Goal: Task Accomplishment & Management: Manage account settings

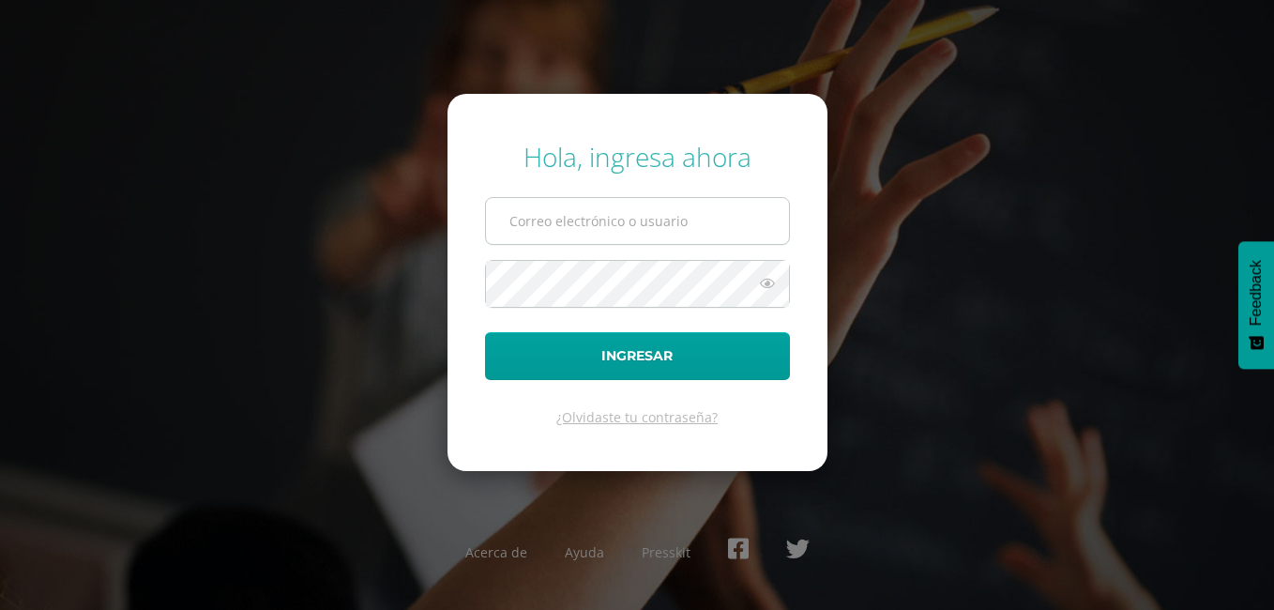
type input "[EMAIL_ADDRESS][DOMAIN_NAME]"
drag, startPoint x: 741, startPoint y: 225, endPoint x: 452, endPoint y: 241, distance: 289.4
click at [452, 241] on form "Hola, ingresa ahora [EMAIL_ADDRESS][DOMAIN_NAME] Ingresar ¿Olvidaste tu contras…" at bounding box center [638, 282] width 380 height 377
click at [411, 269] on div "Hola, ingresa ahora Ingresar ¿Olvidaste tu contraseña? Acerca de Ayuda Presskit" at bounding box center [637, 305] width 1210 height 362
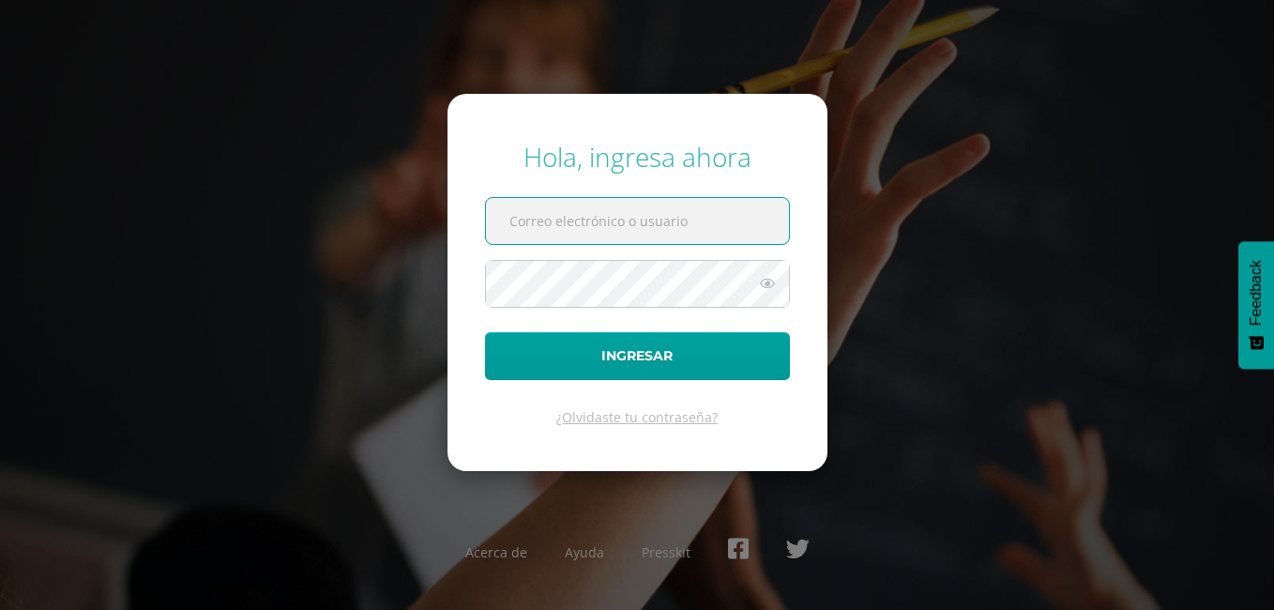
click at [569, 222] on input "text" at bounding box center [637, 221] width 303 height 46
type input "edepaz@colegiolosalamos.edu.gt"
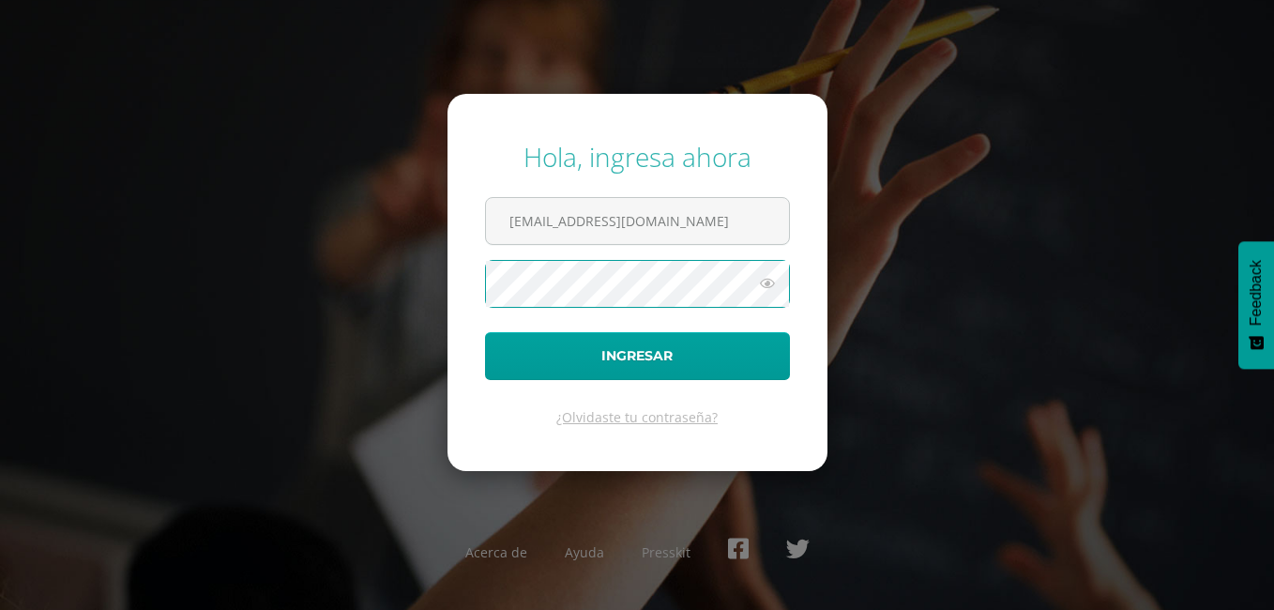
click at [470, 290] on form "Hola, ingresa ahora edepaz@colegiolosalamos.edu.gt Ingresar ¿Olvidaste tu contr…" at bounding box center [638, 282] width 380 height 377
click at [485, 332] on button "Ingresar" at bounding box center [637, 356] width 305 height 48
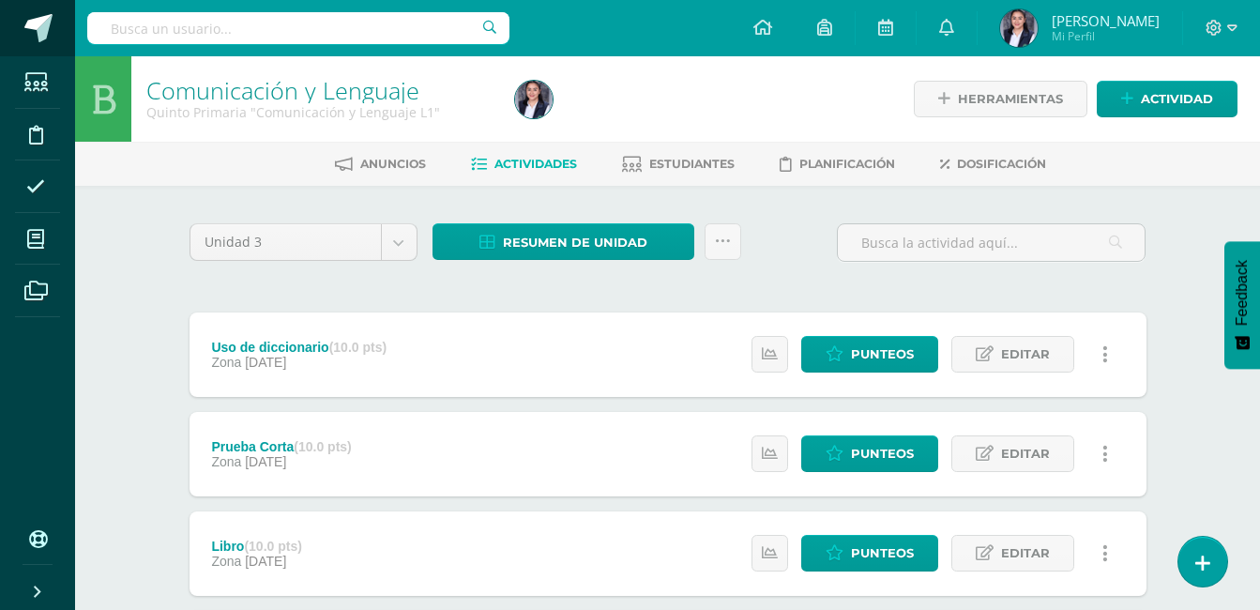
click at [47, 17] on span at bounding box center [38, 28] width 28 height 28
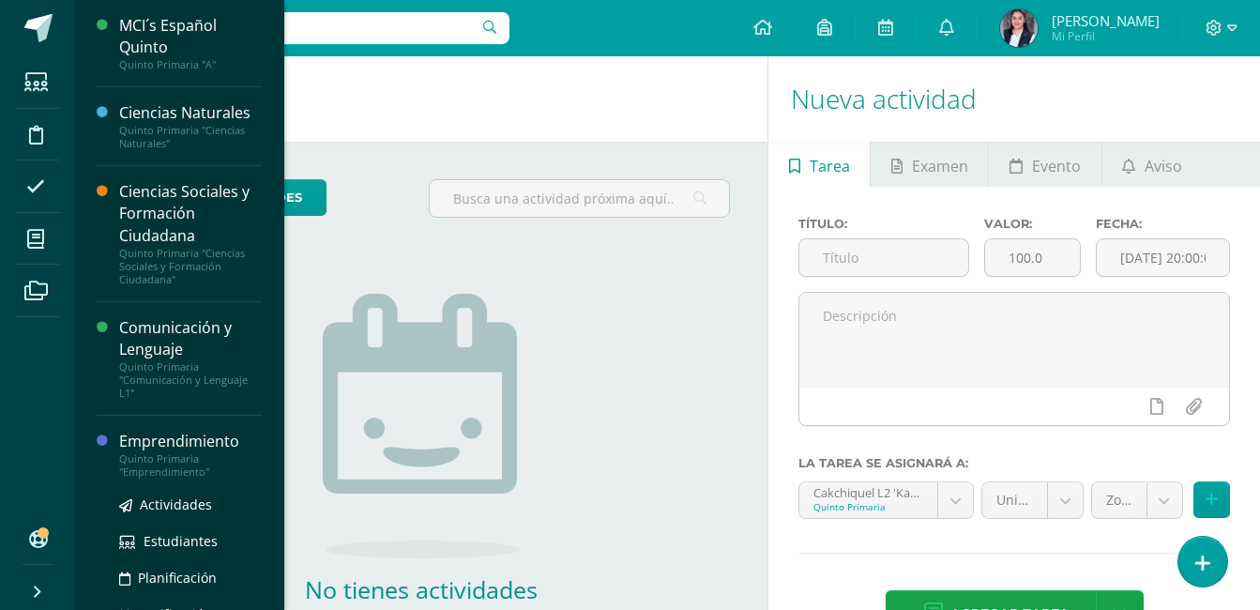
click at [170, 437] on div "Emprendimiento" at bounding box center [190, 442] width 143 height 22
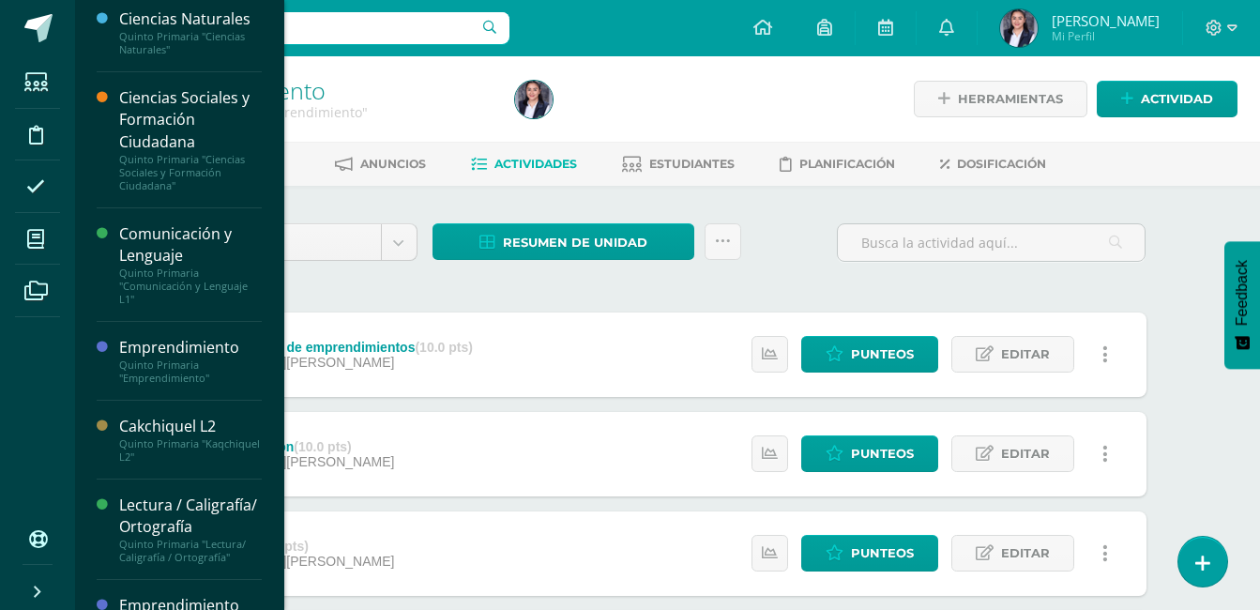
scroll to position [165, 0]
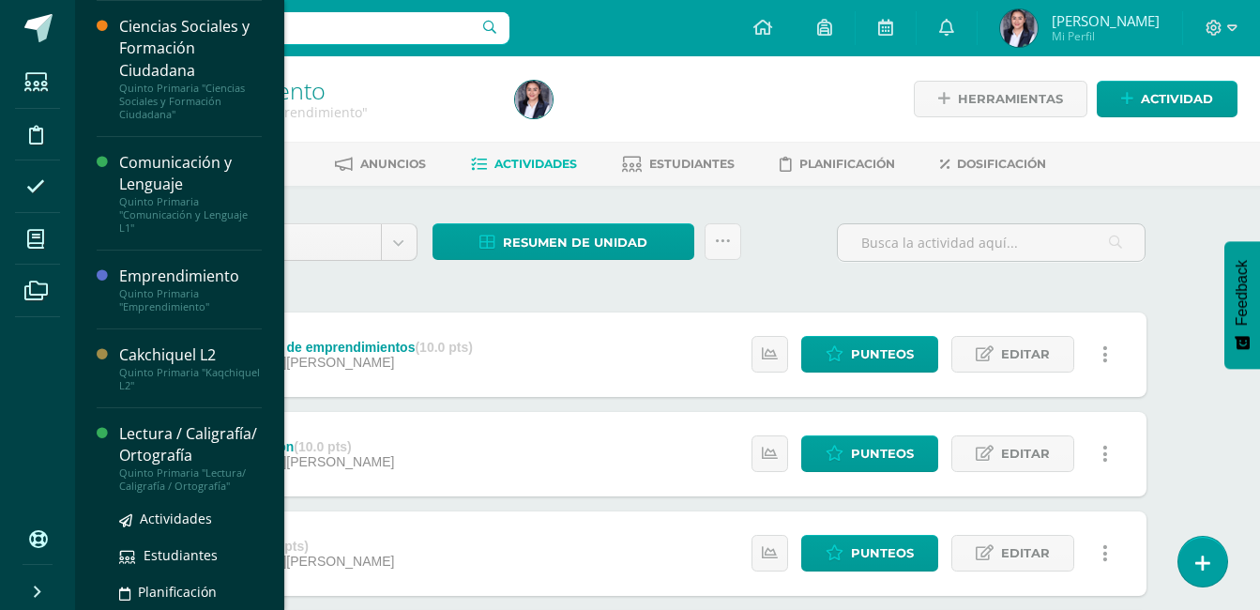
click at [172, 452] on div "Lectura / Caligrafía/ Ortografía" at bounding box center [190, 444] width 143 height 43
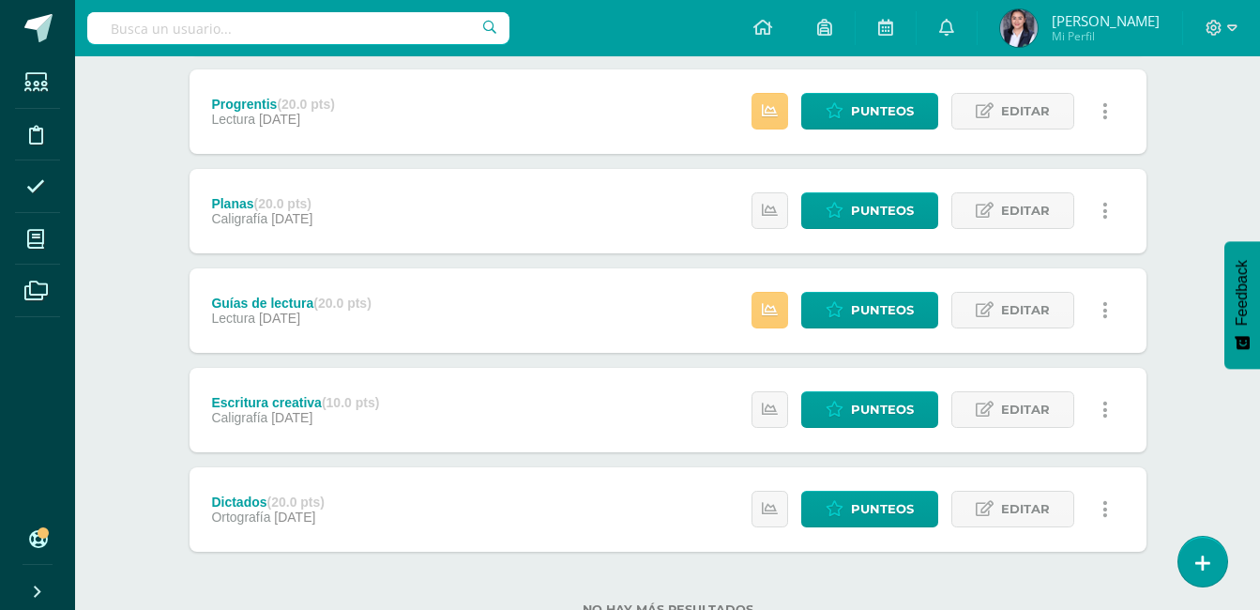
scroll to position [375, 0]
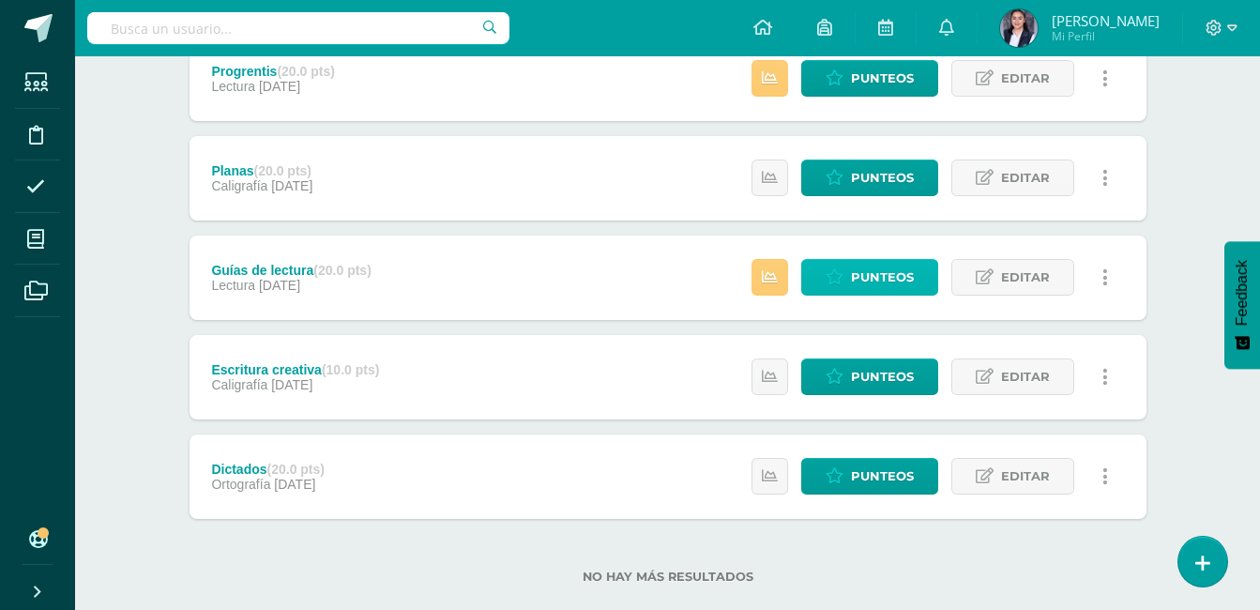
click at [856, 270] on span "Punteos" at bounding box center [882, 277] width 63 height 35
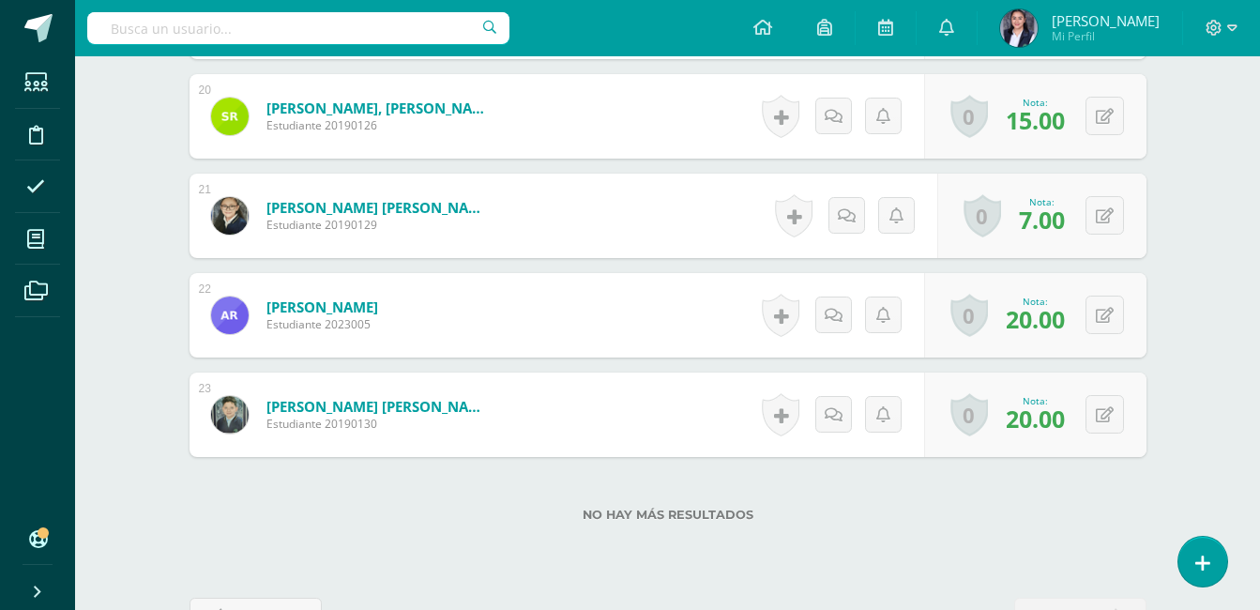
scroll to position [2436, 0]
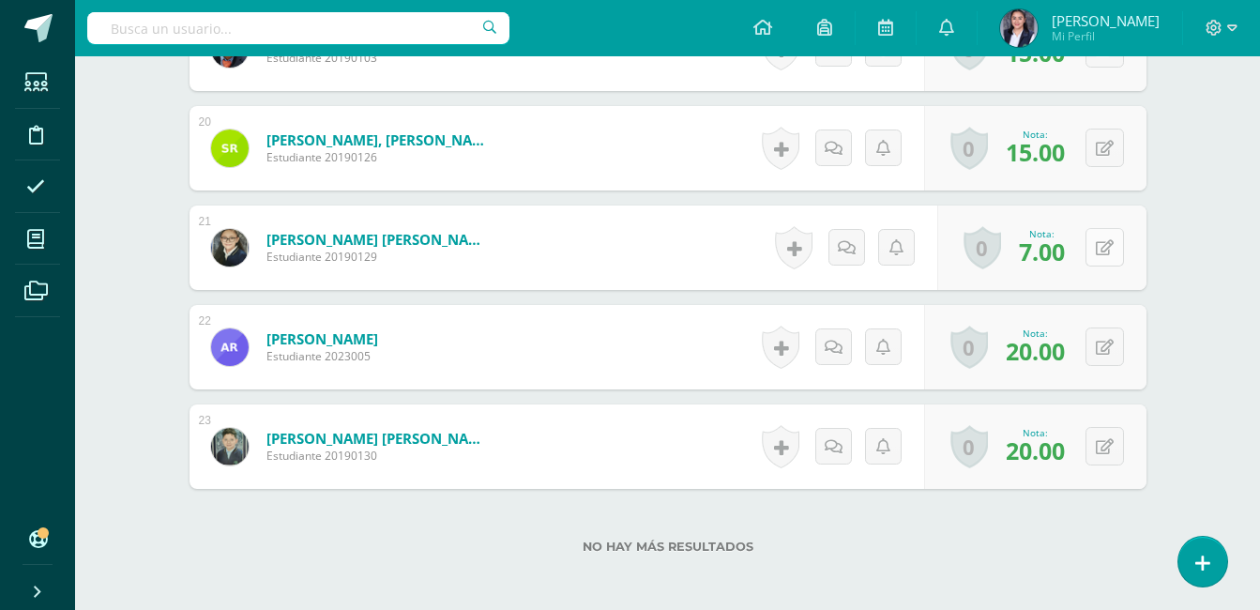
click at [1116, 252] on button at bounding box center [1104, 247] width 38 height 38
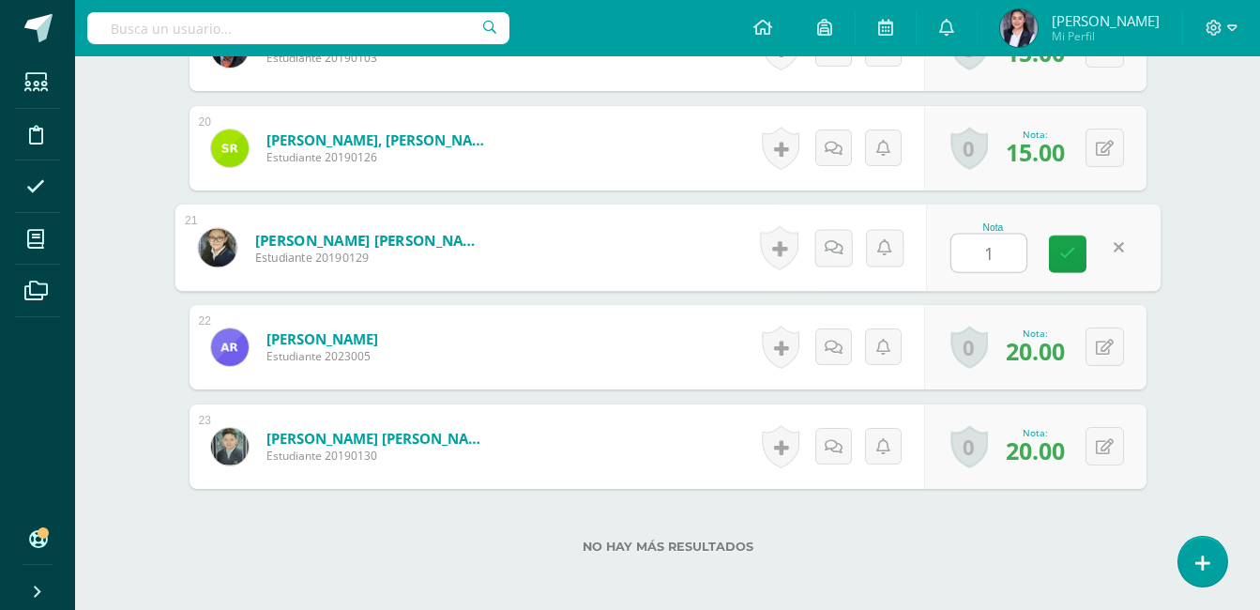
type input "17"
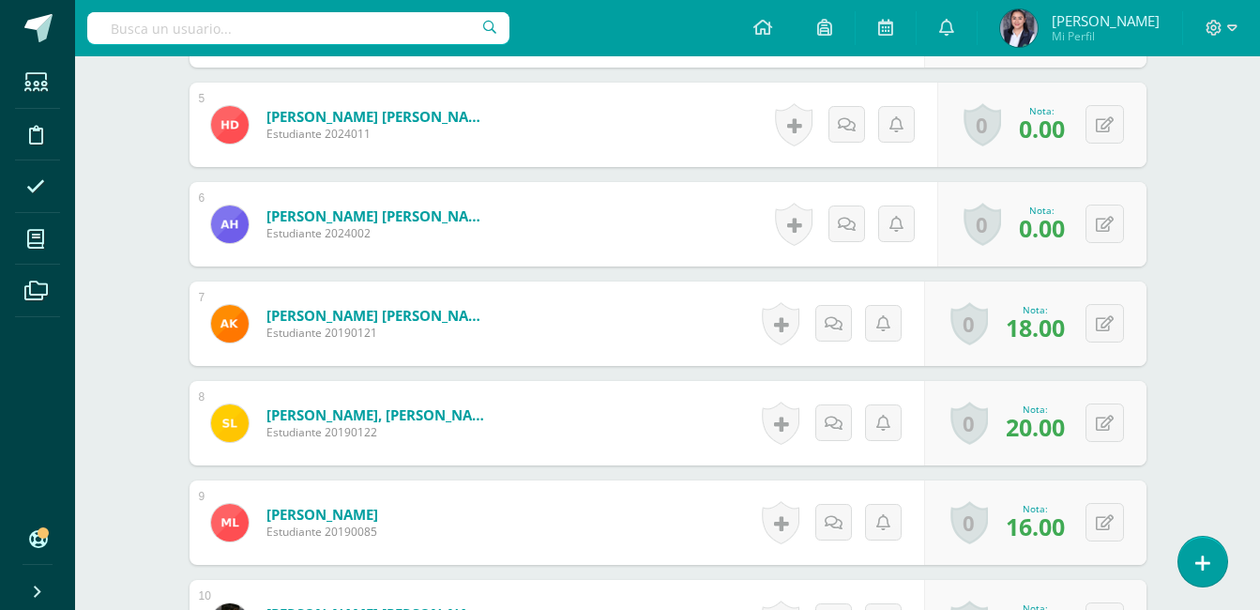
scroll to position [934, 0]
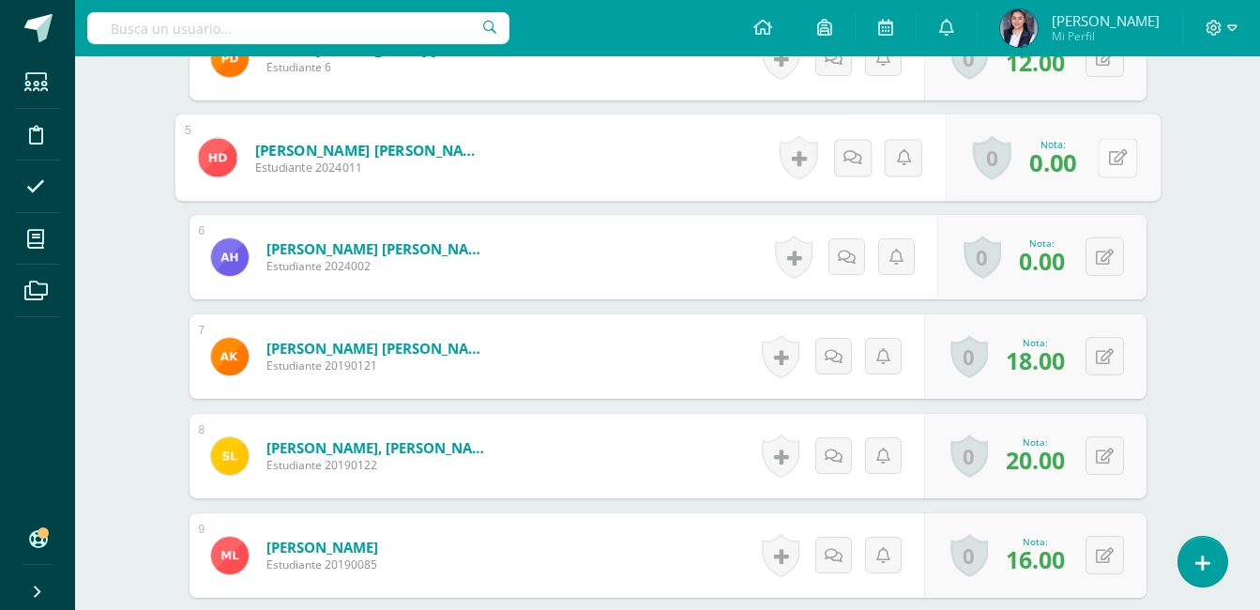
click at [1100, 160] on button at bounding box center [1117, 157] width 39 height 39
type input "8"
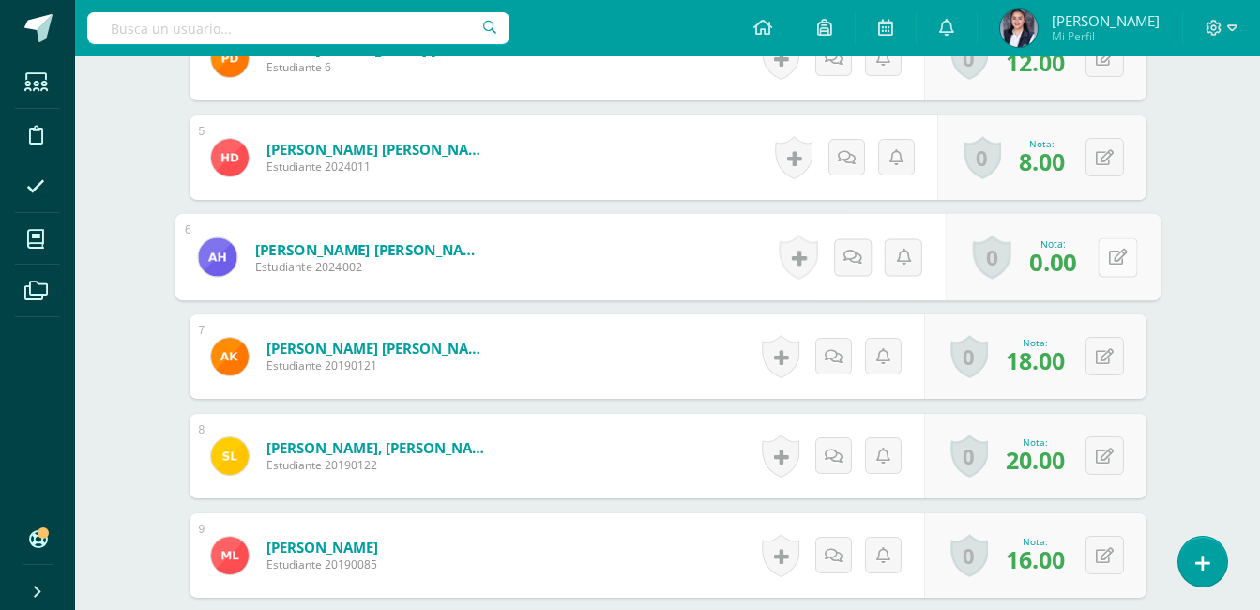
click at [1093, 261] on div "0 Logros Logros obtenidos Aún no hay logros agregados Nota: 0.00" at bounding box center [1052, 257] width 215 height 87
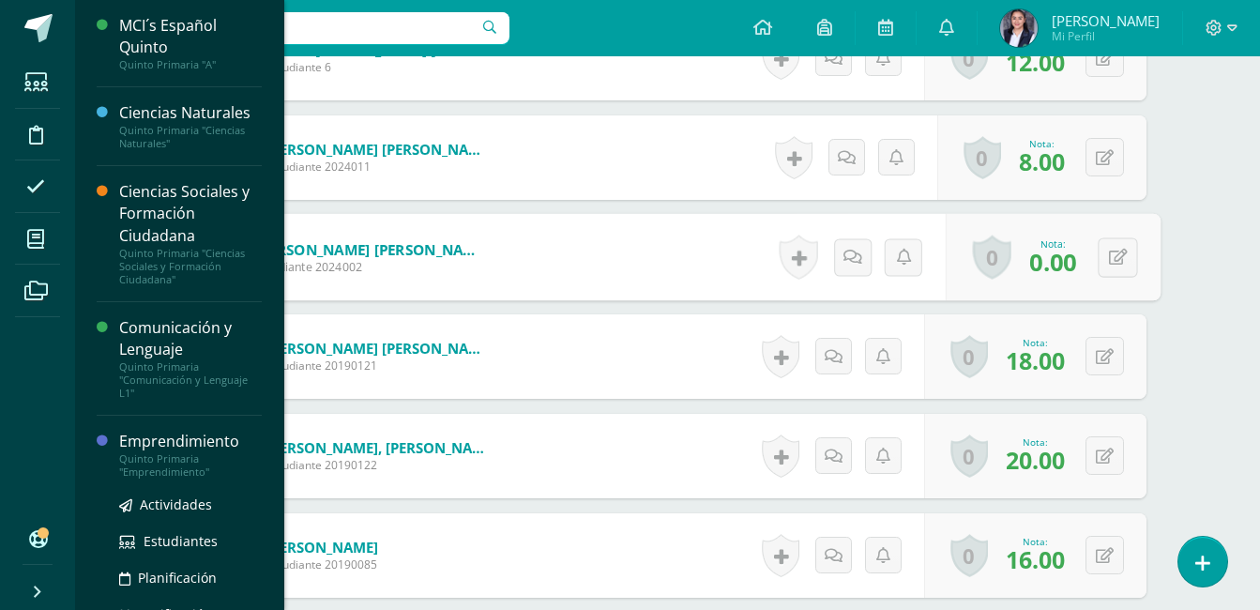
click at [144, 448] on div "Emprendimiento" at bounding box center [190, 442] width 143 height 22
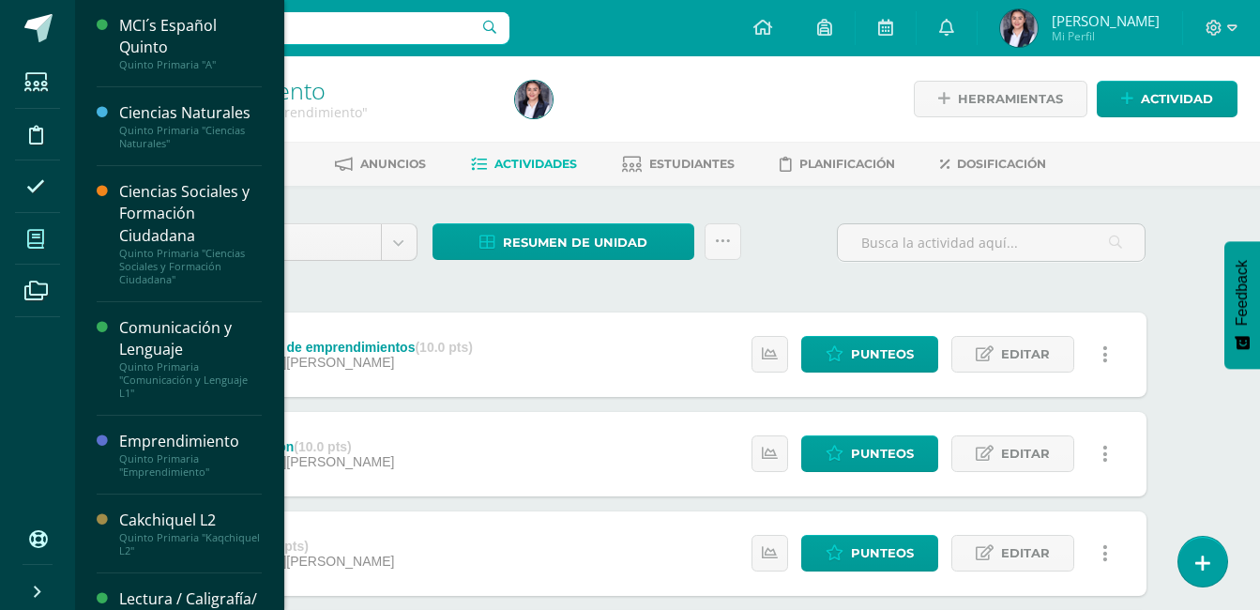
click at [49, 239] on span at bounding box center [36, 239] width 42 height 42
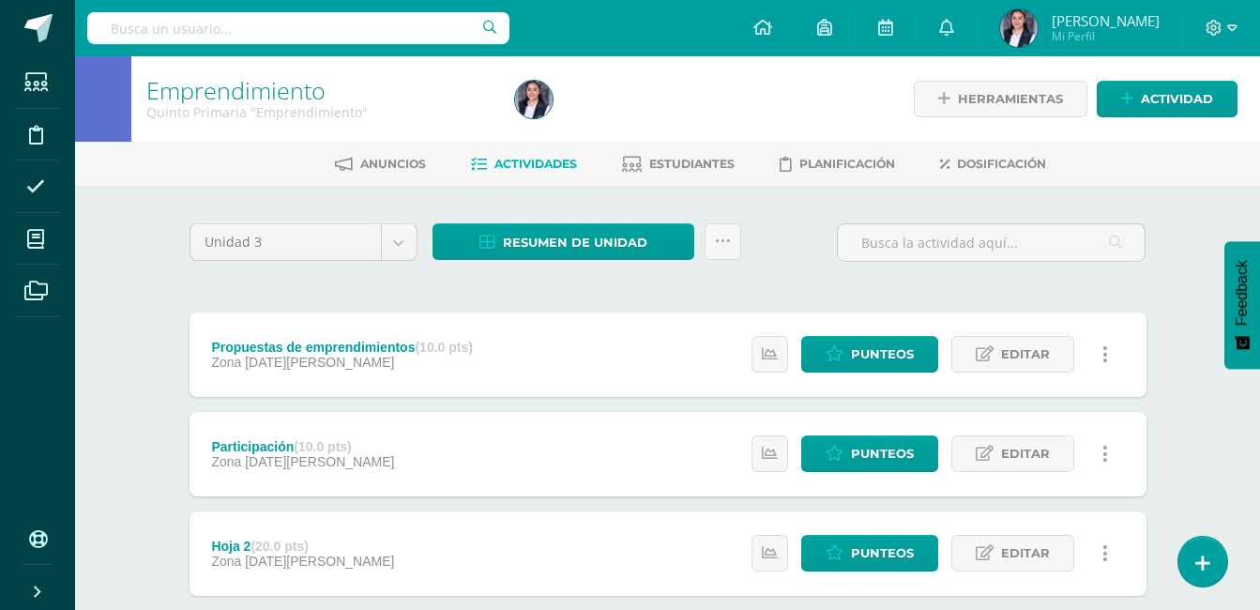
scroll to position [80, 0]
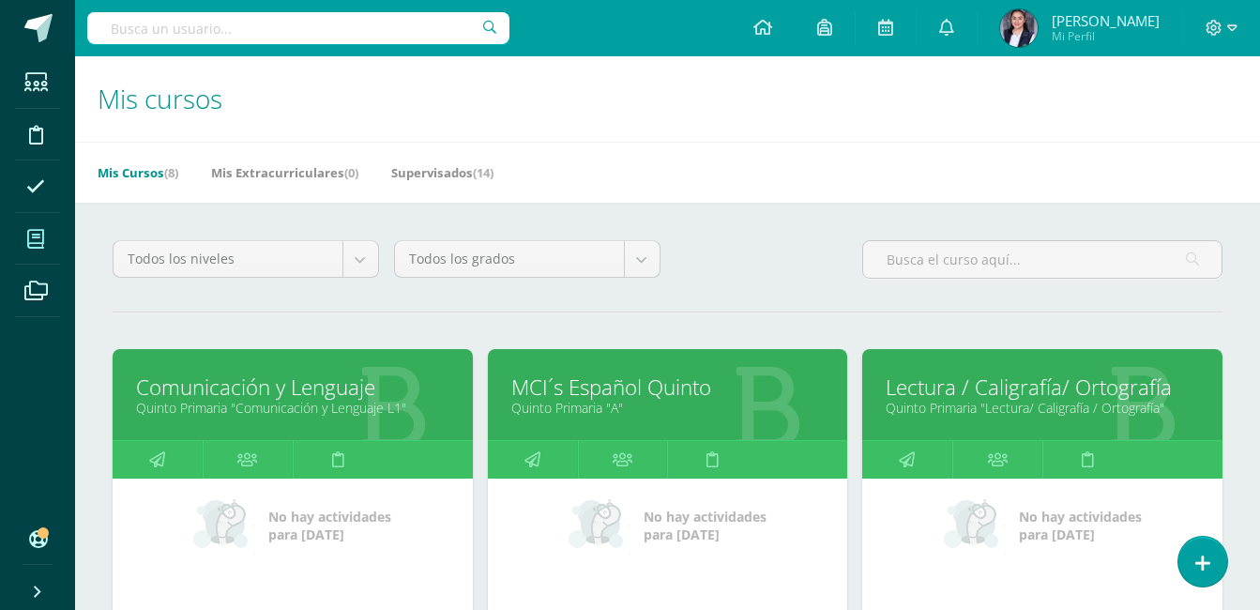
click at [957, 379] on link "Lectura / Caligrafía/ Ortografía" at bounding box center [1042, 386] width 313 height 29
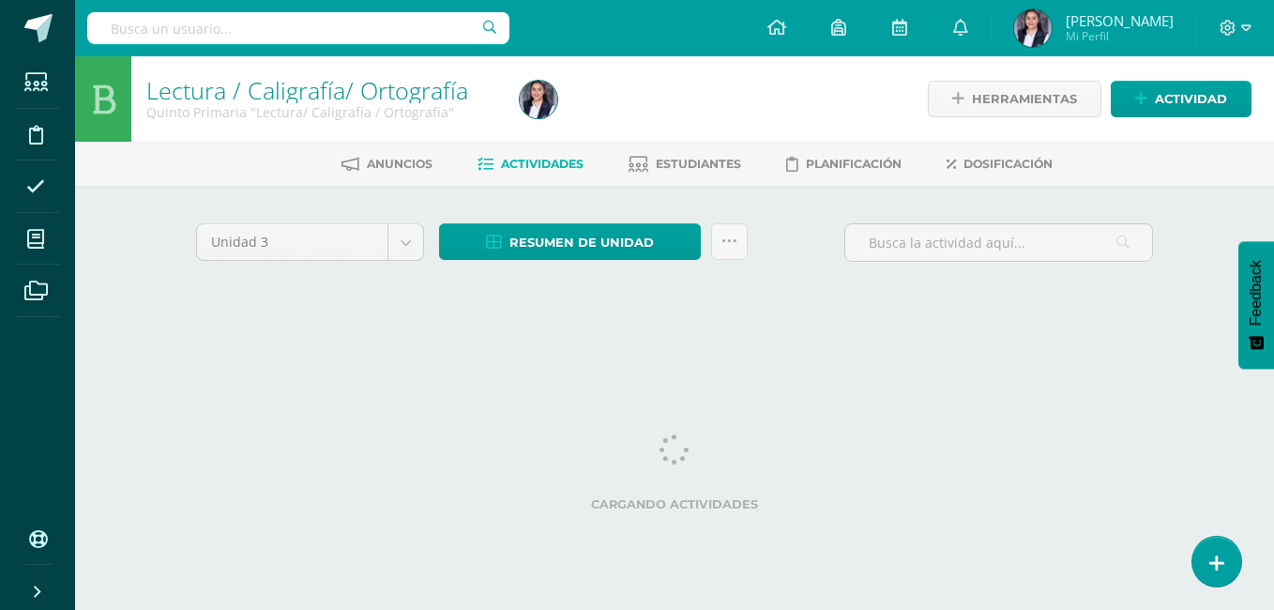
click at [1201, 350] on html "Estudiantes Disciplina Asistencia Mis cursos Archivos Soporte Centro de ayuda Ú…" at bounding box center [637, 175] width 1274 height 350
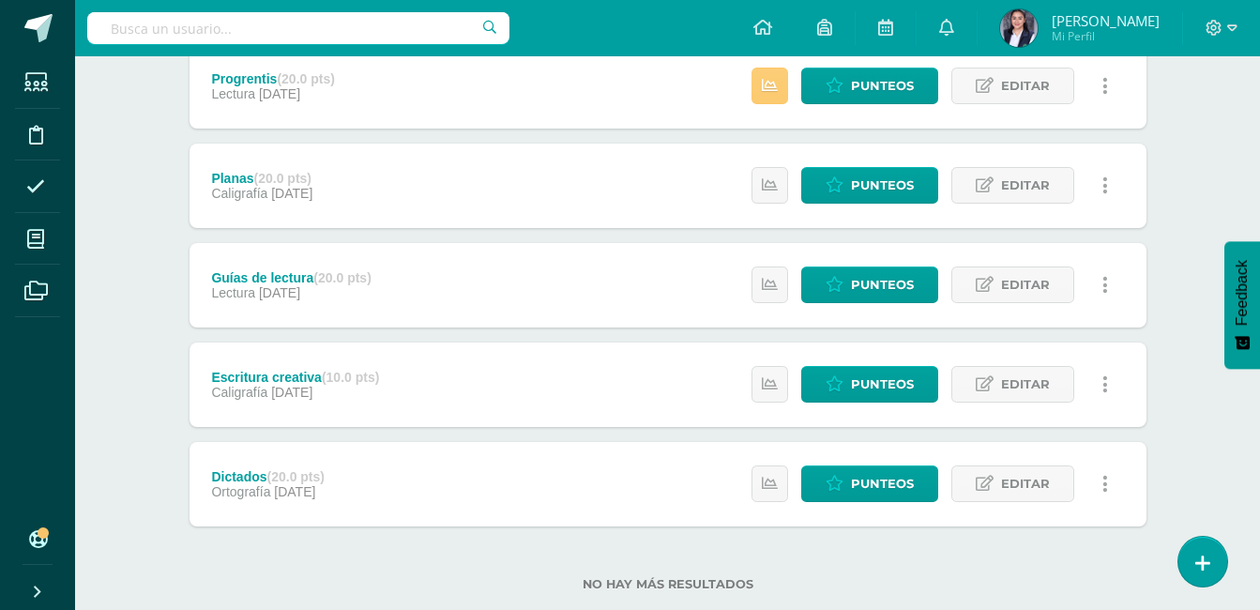
scroll to position [375, 0]
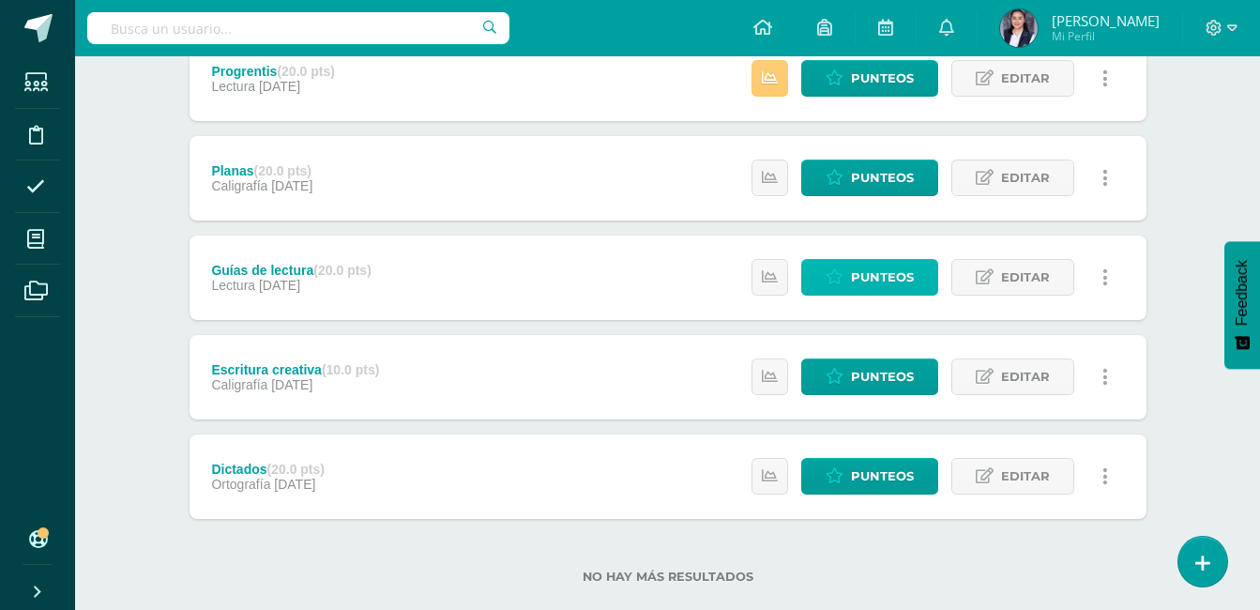
click at [876, 269] on span "Punteos" at bounding box center [882, 277] width 63 height 35
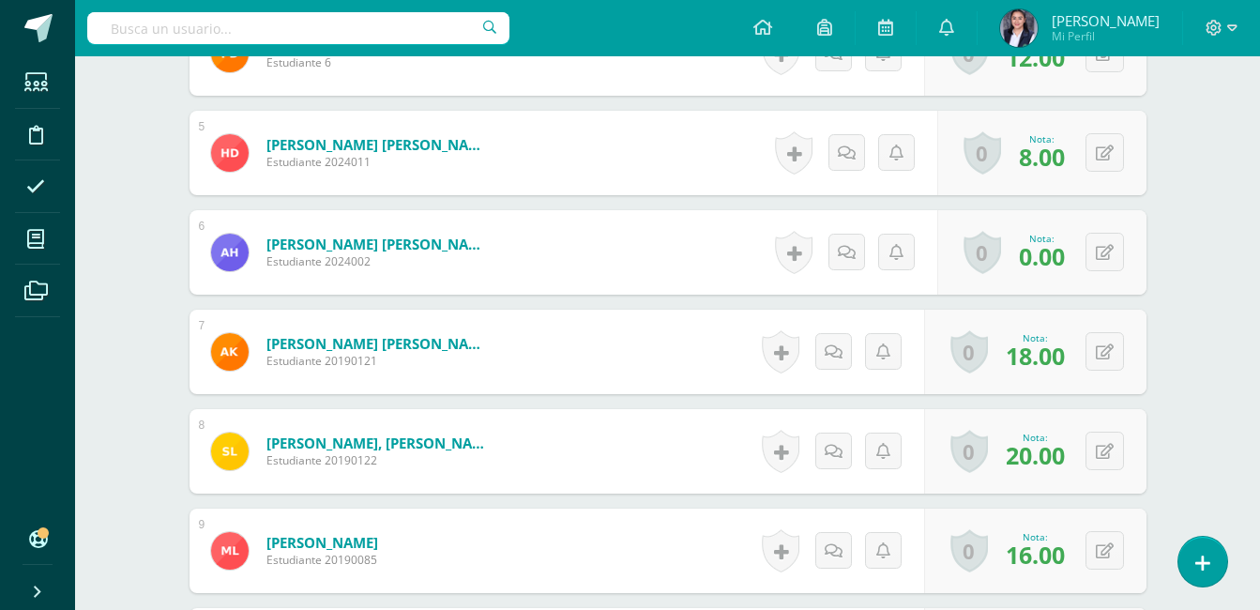
scroll to position [845, 0]
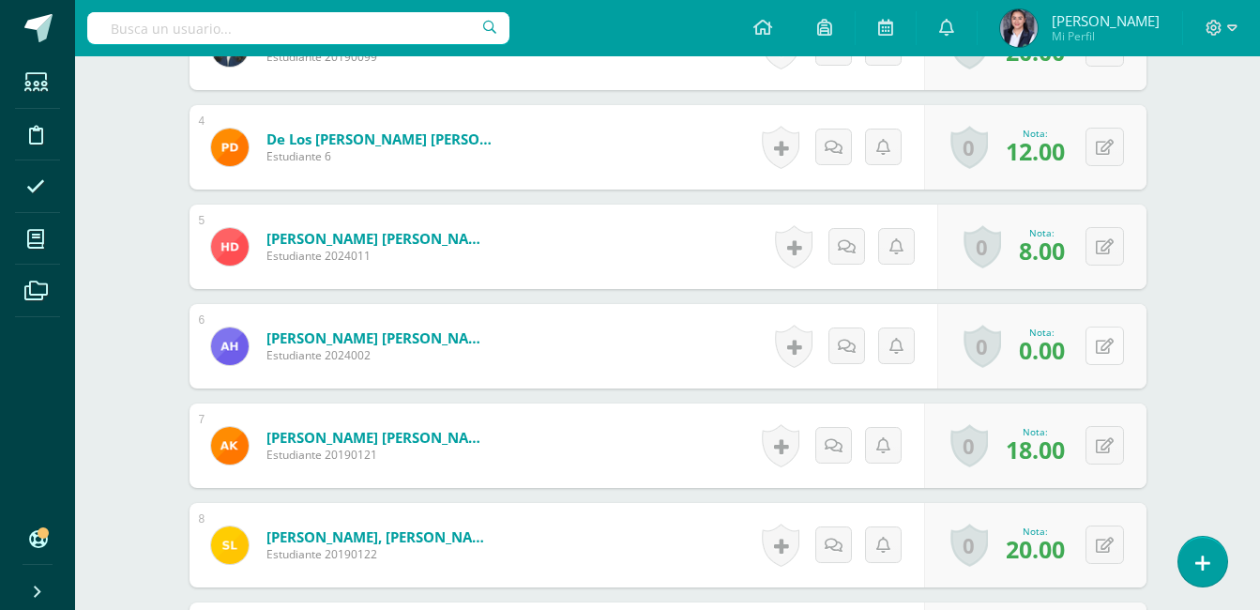
click at [1109, 351] on icon at bounding box center [1105, 347] width 18 height 16
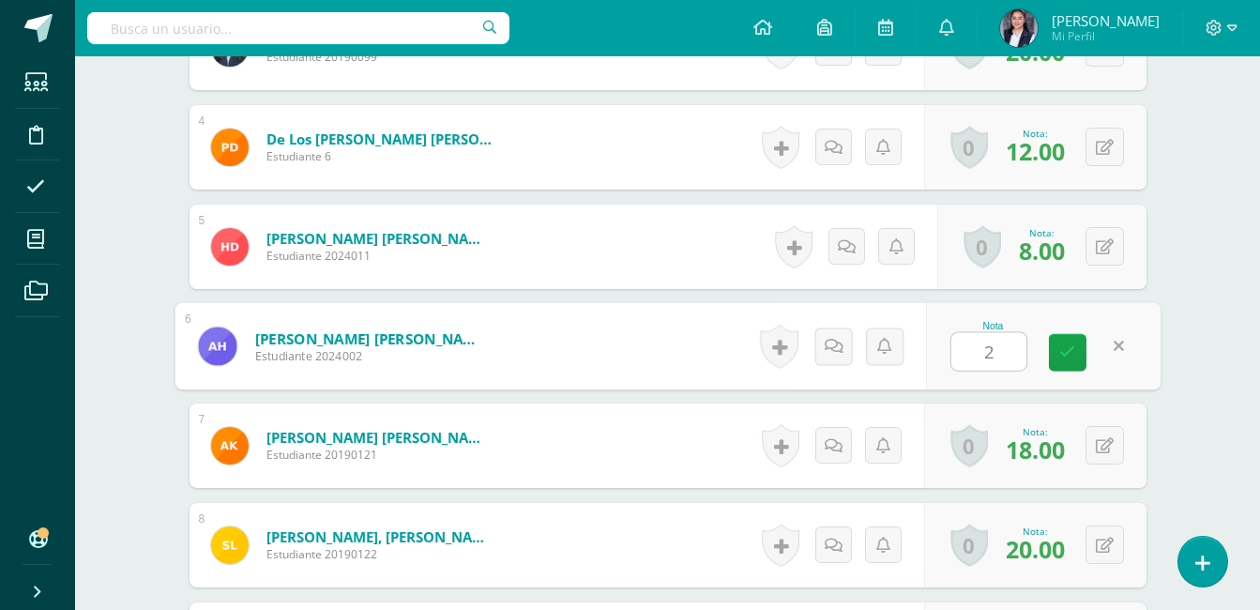
type input "20"
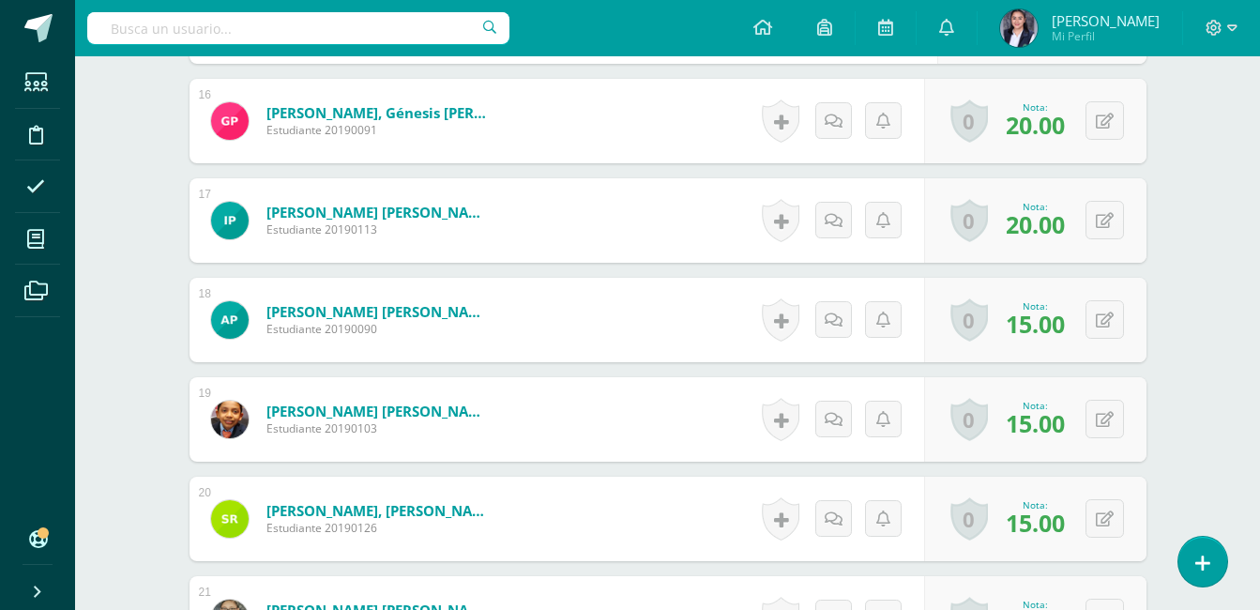
scroll to position [1877, 0]
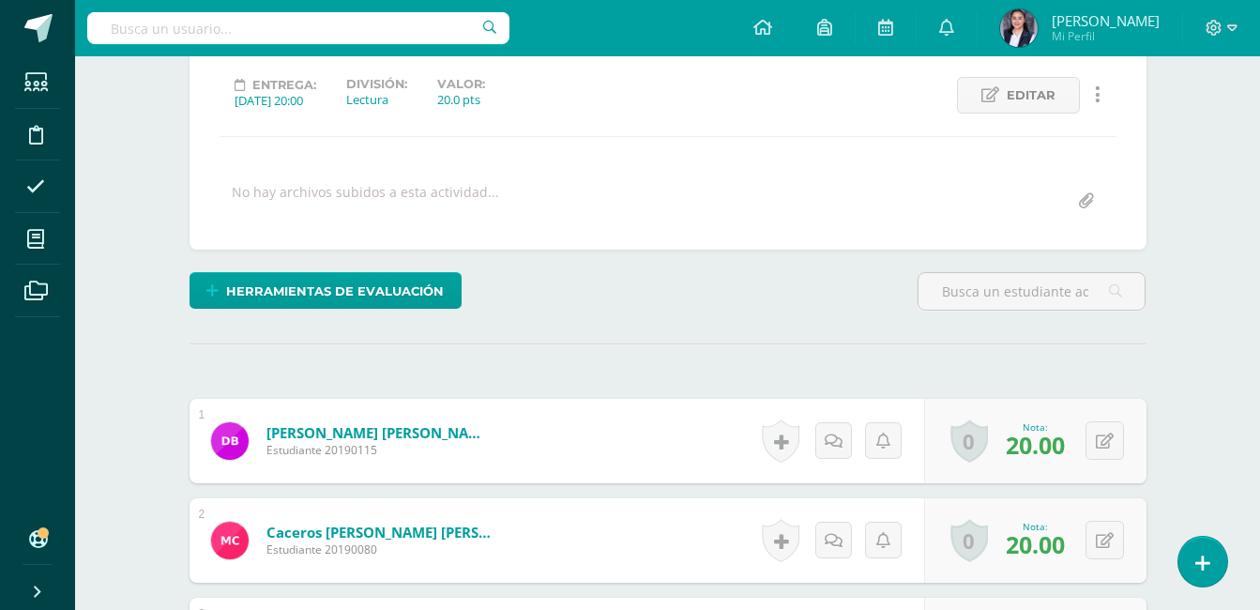
scroll to position [184, 0]
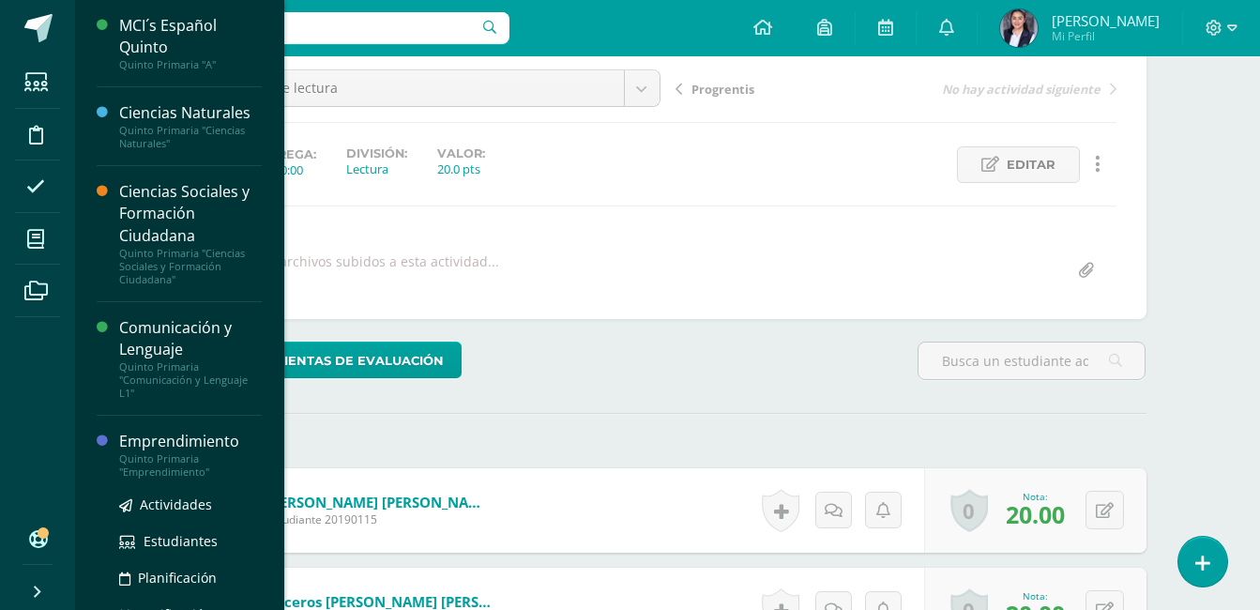
click at [156, 441] on div "Emprendimiento" at bounding box center [190, 442] width 143 height 22
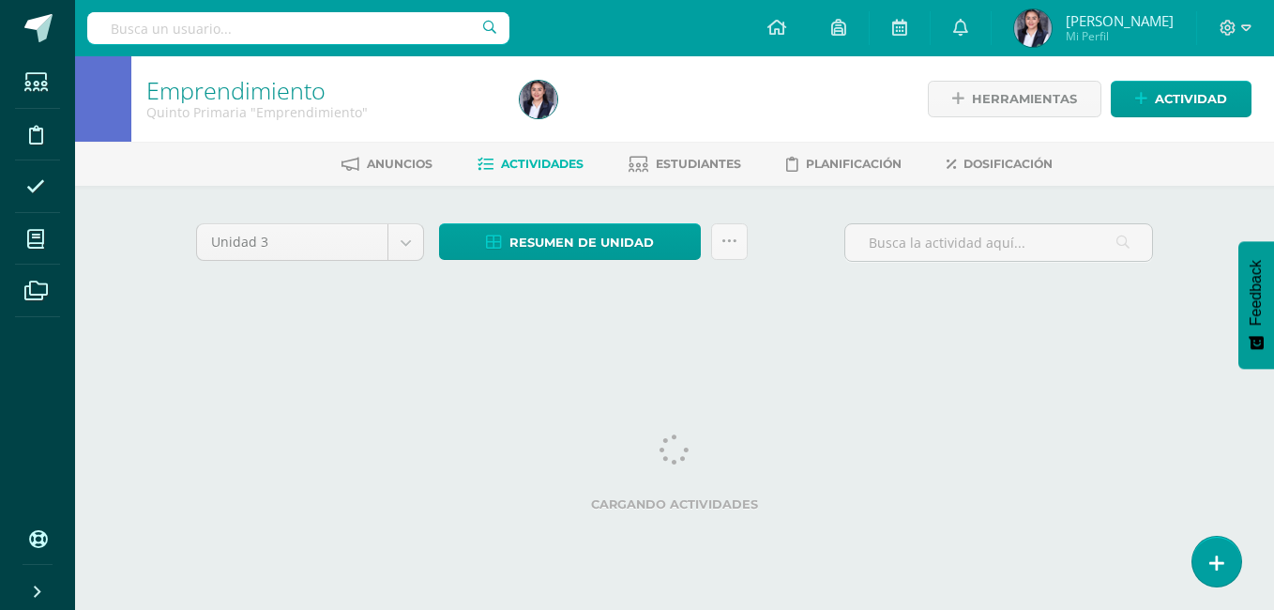
click at [1221, 309] on div "Emprendimiento Quinto Primaria "Emprendimiento" Herramientas Detalle de asisten…" at bounding box center [674, 203] width 1199 height 294
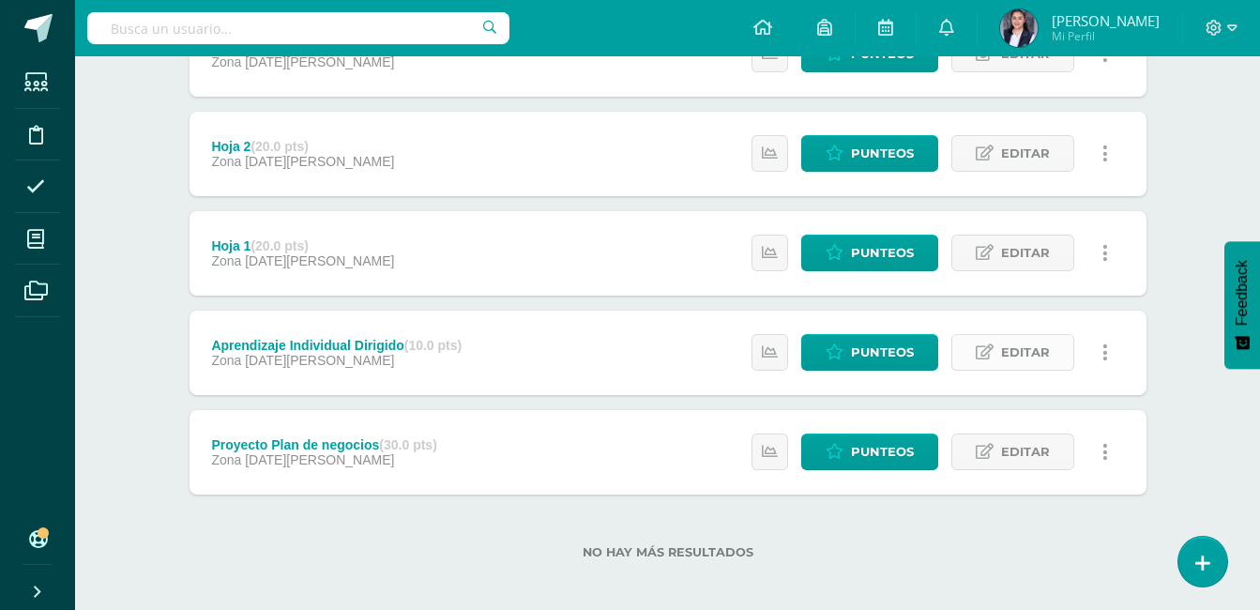
scroll to position [409, 0]
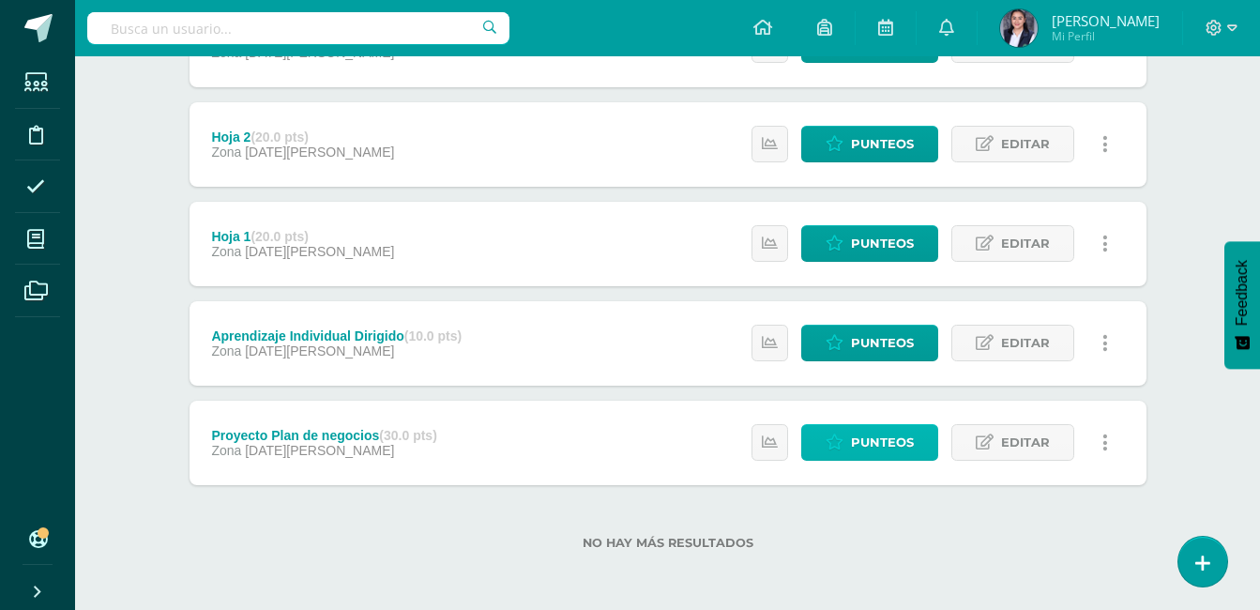
click at [899, 441] on span "Punteos" at bounding box center [882, 442] width 63 height 35
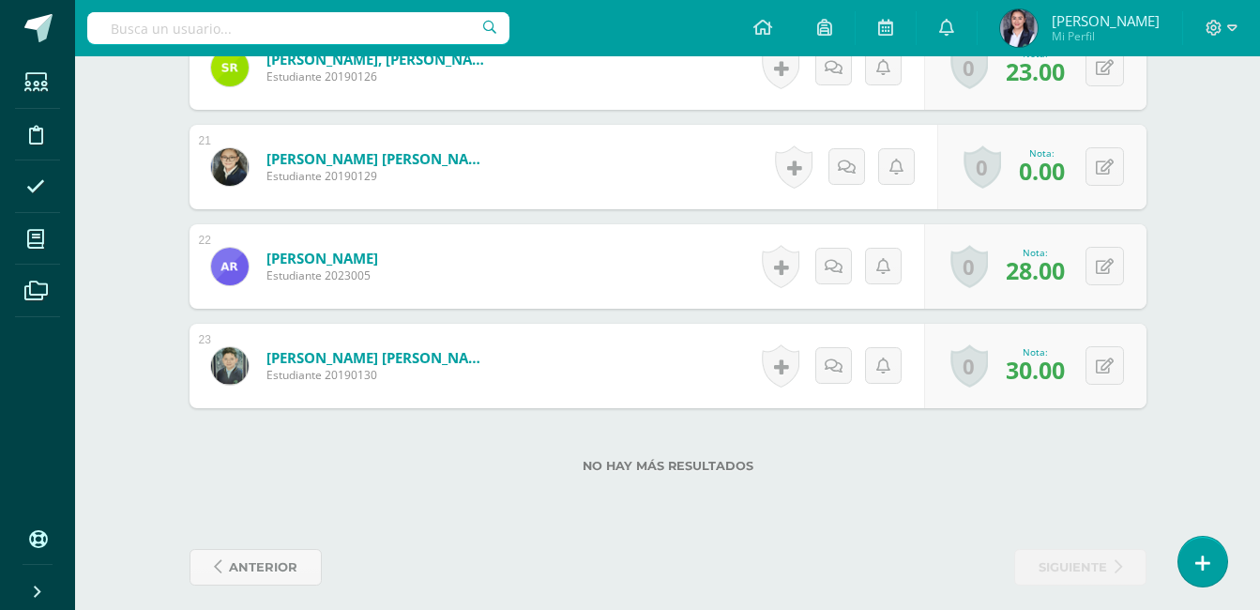
scroll to position [2529, 0]
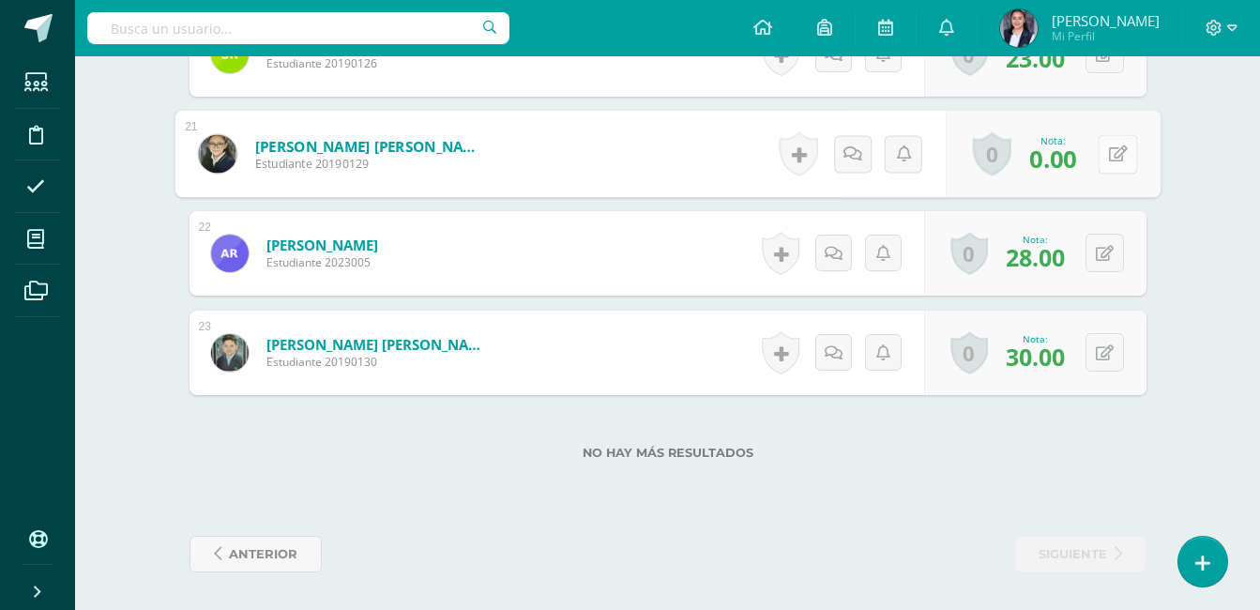
click at [1099, 165] on button at bounding box center [1117, 153] width 39 height 39
type input "25"
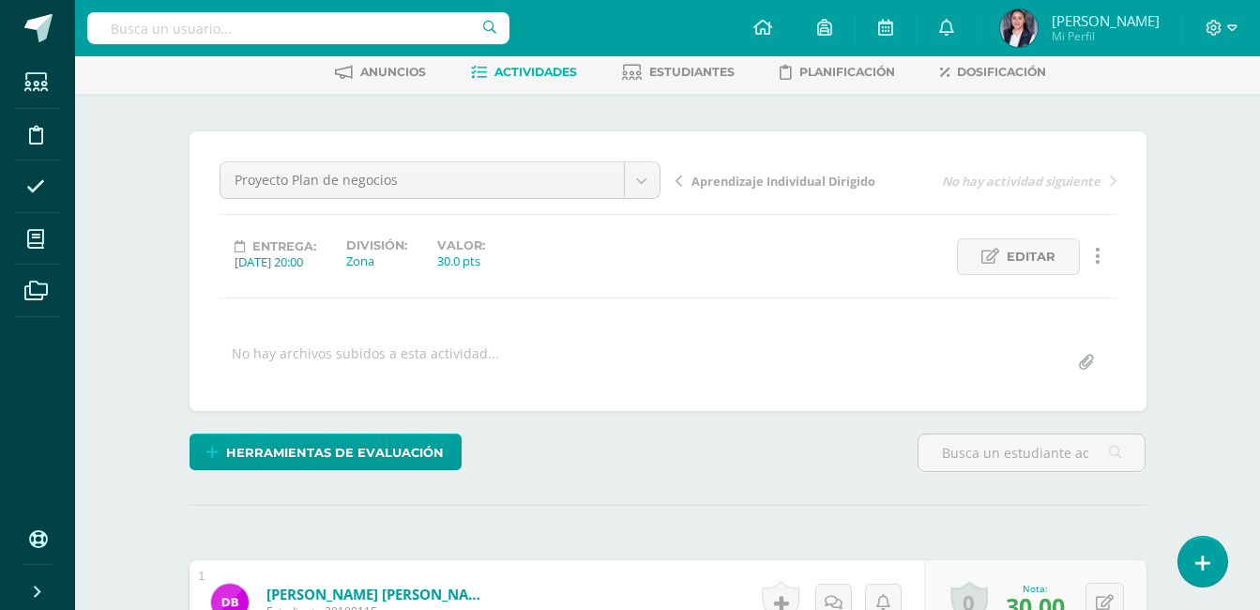
scroll to position [90, 0]
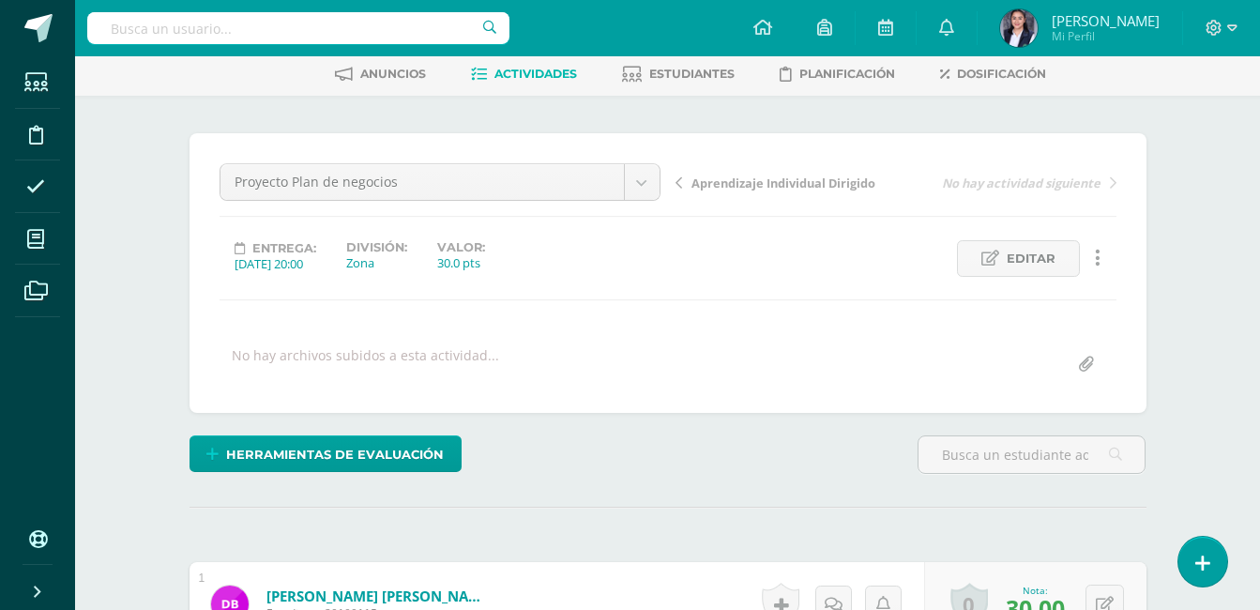
click at [803, 476] on div "Herramientas de evaluación Lista de cotejo Escala de valoración Puntos Extra Su…" at bounding box center [668, 461] width 972 height 53
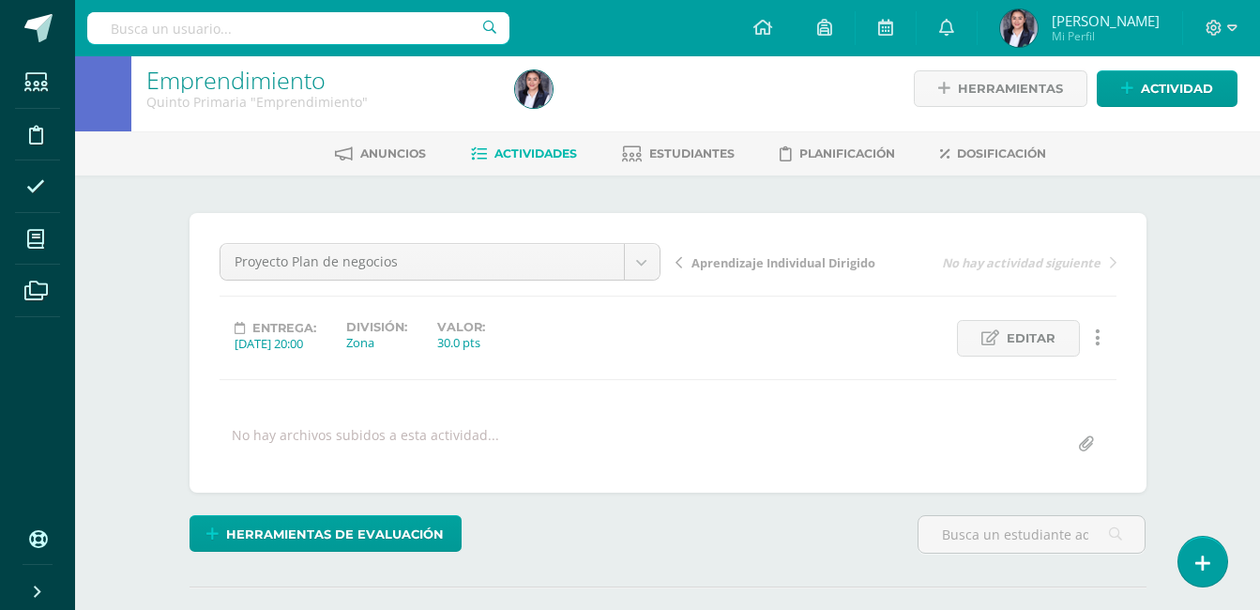
scroll to position [0, 0]
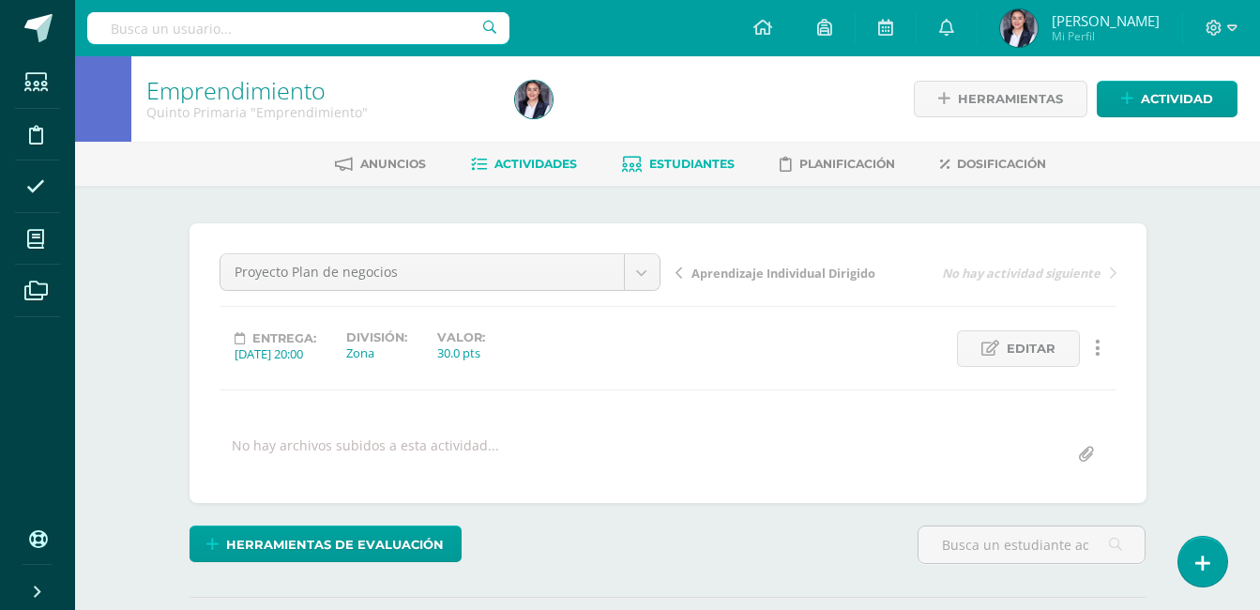
click at [677, 168] on span "Estudiantes" at bounding box center [691, 164] width 85 height 14
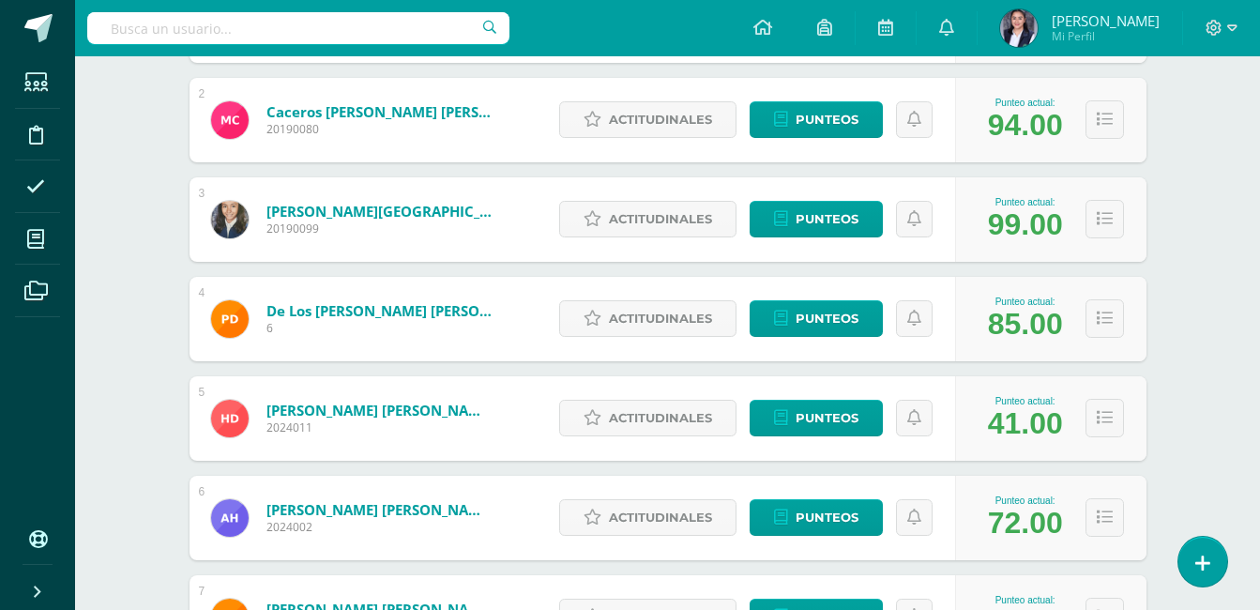
scroll to position [469, 0]
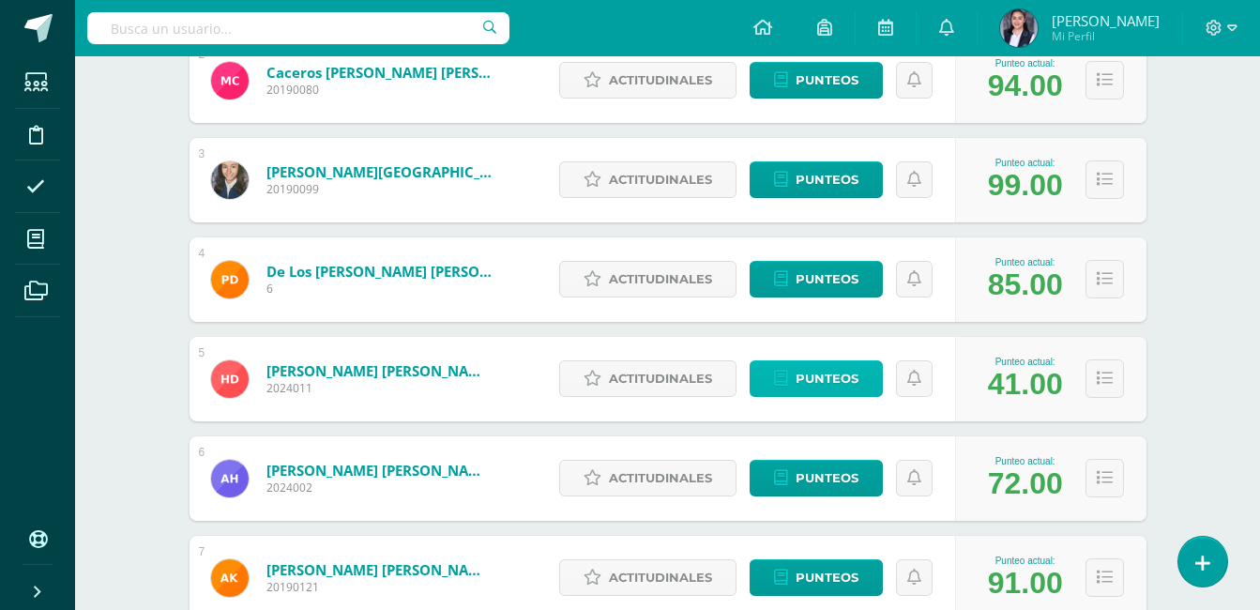
click at [813, 380] on span "Punteos" at bounding box center [827, 378] width 63 height 35
click at [1221, 302] on div "Emprendimiento Quinto Primaria "Emprendimiento" Herramientas Detalle de asisten…" at bounding box center [667, 312] width 1185 height 1450
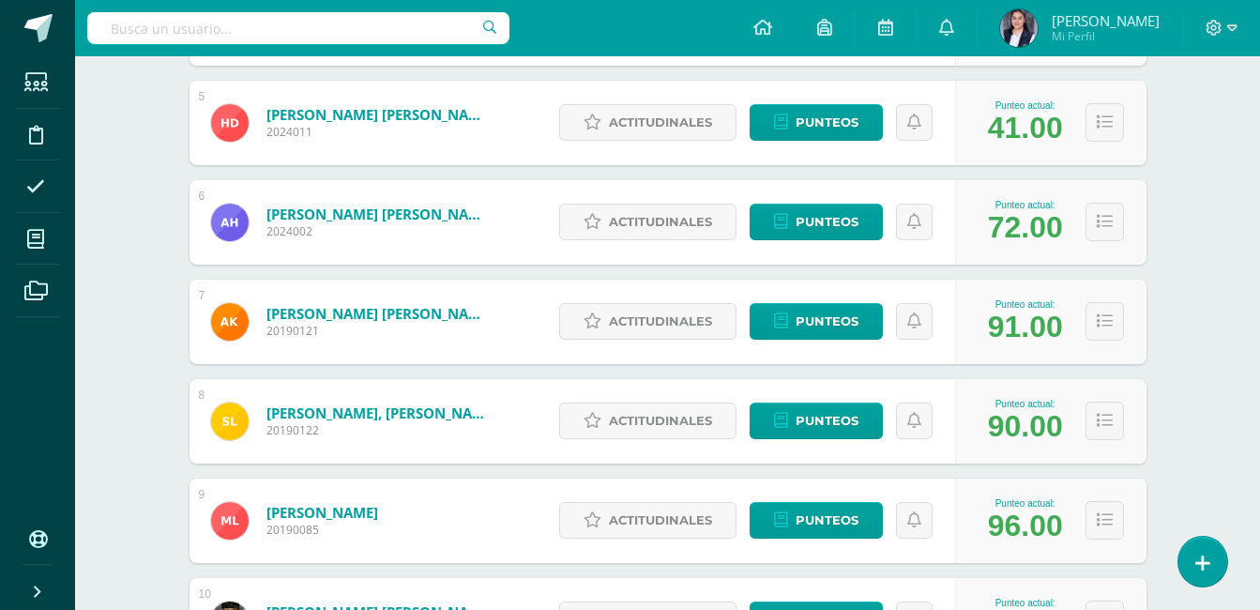
scroll to position [751, 0]
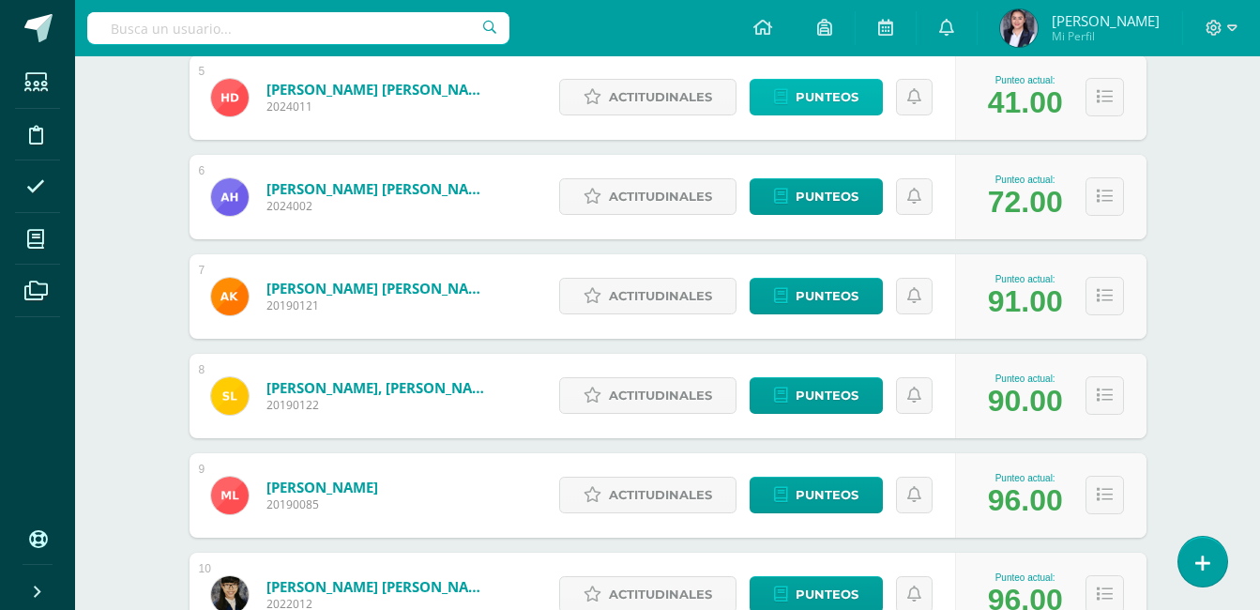
click at [812, 94] on span "Punteos" at bounding box center [827, 97] width 63 height 35
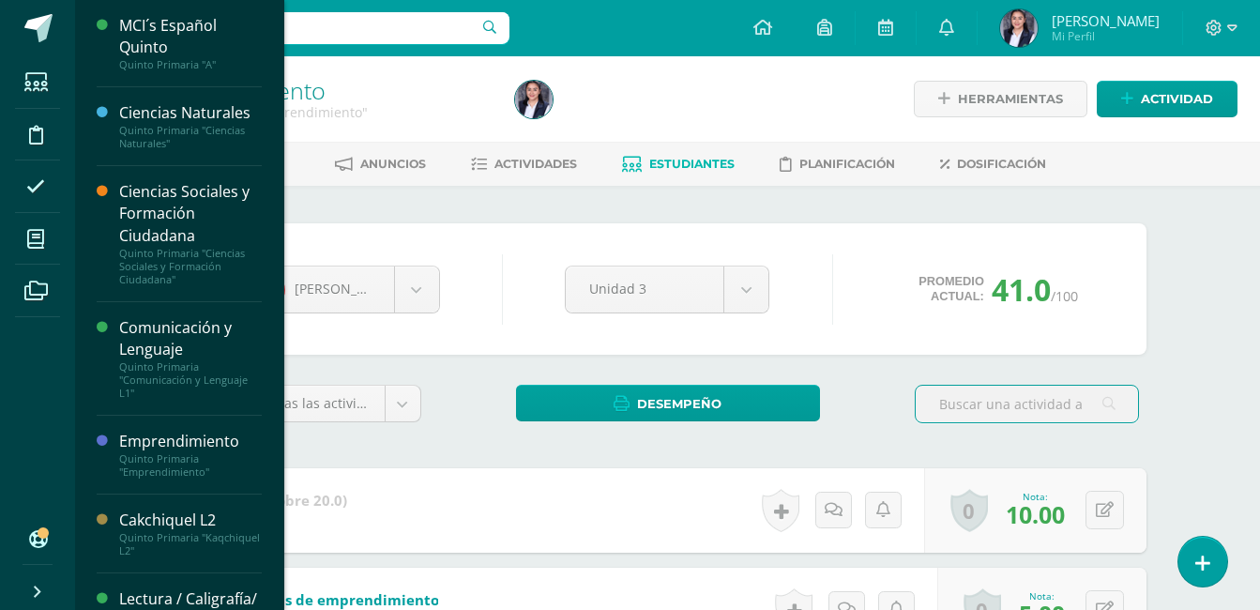
scroll to position [165, 0]
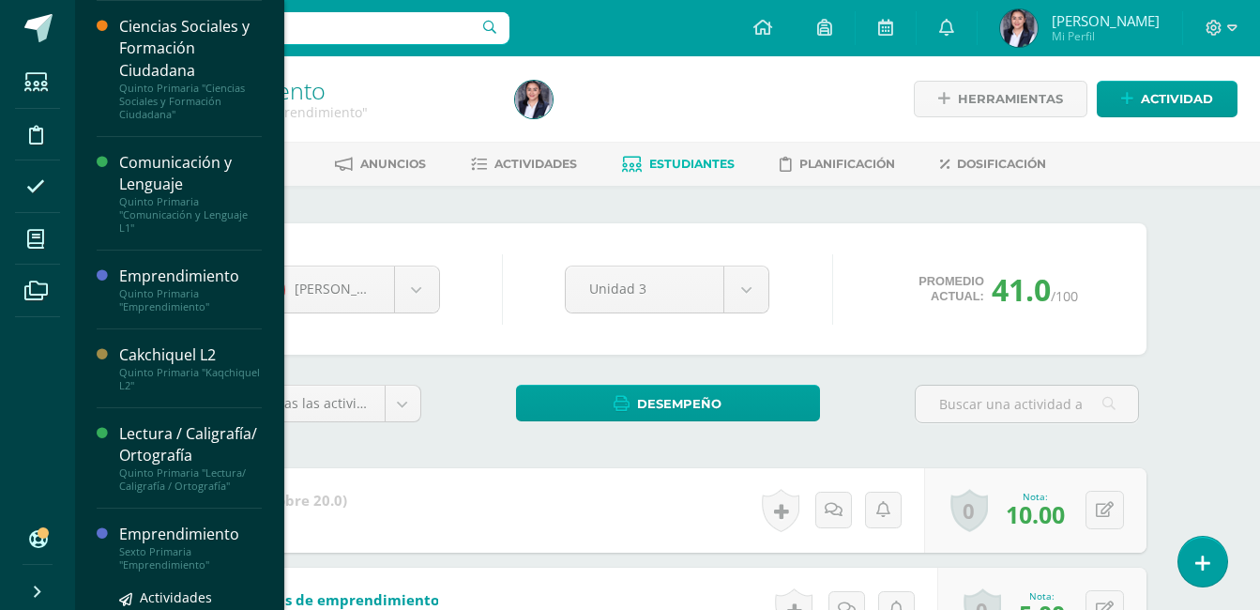
click at [153, 545] on div "Emprendimiento" at bounding box center [190, 535] width 143 height 22
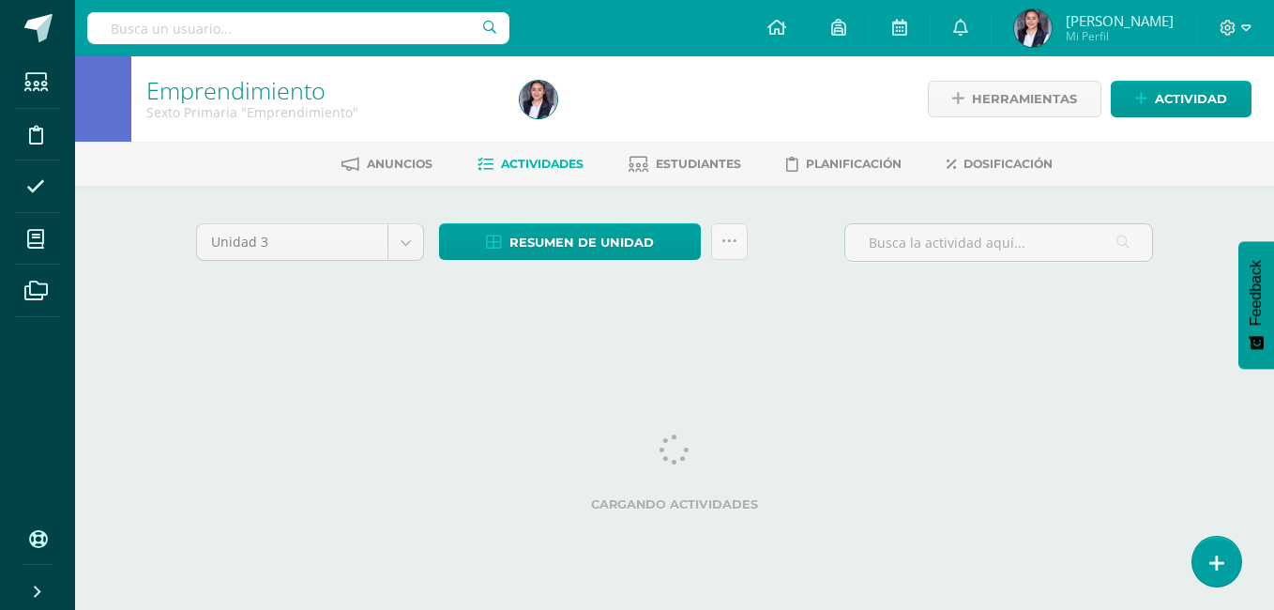
click at [1178, 316] on div "Unidad 3 Unidad 1 Unidad 2 Unidad 3 Unidad 4 Resumen de unidad Descargar como H…" at bounding box center [675, 268] width 1032 height 164
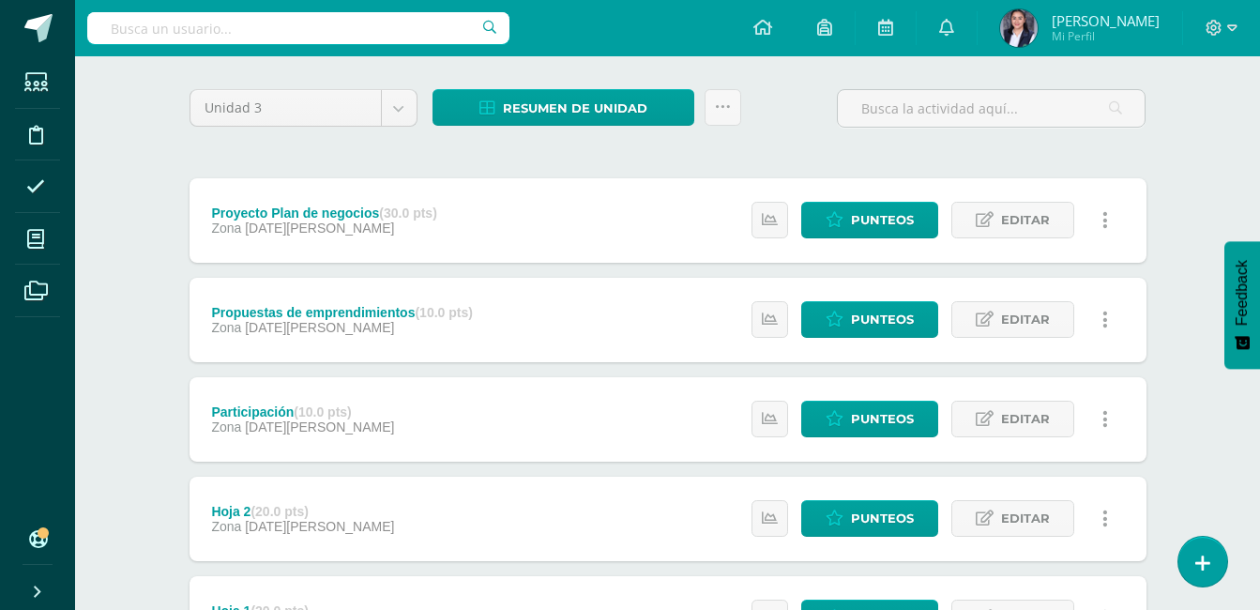
scroll to position [128, 0]
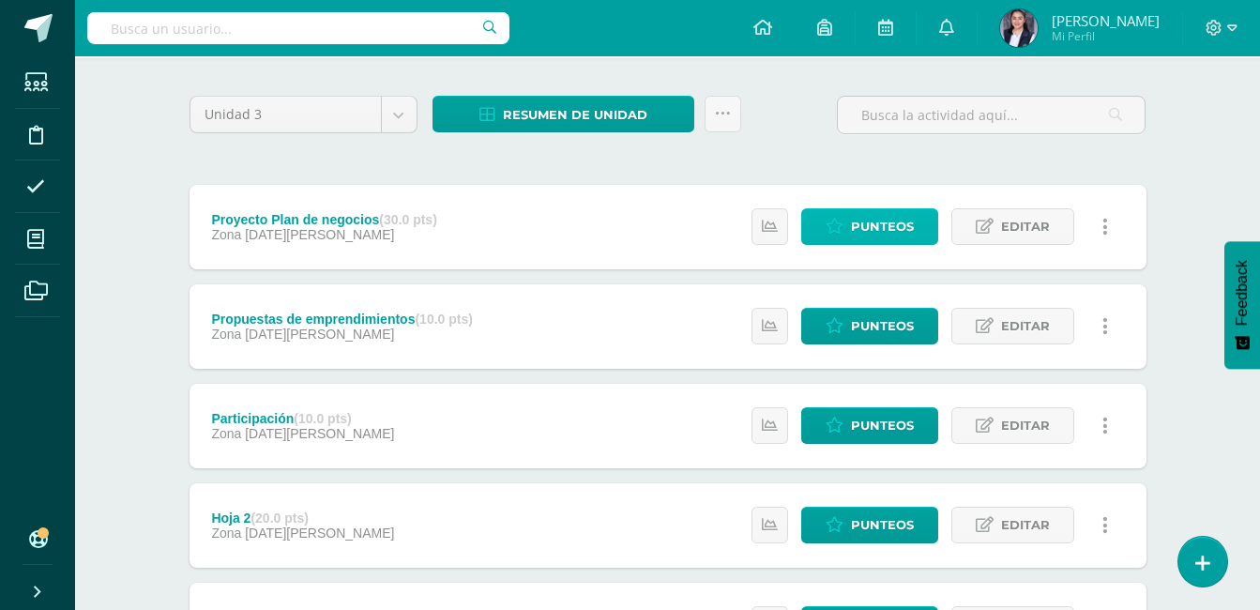
click at [859, 223] on span "Punteos" at bounding box center [882, 226] width 63 height 35
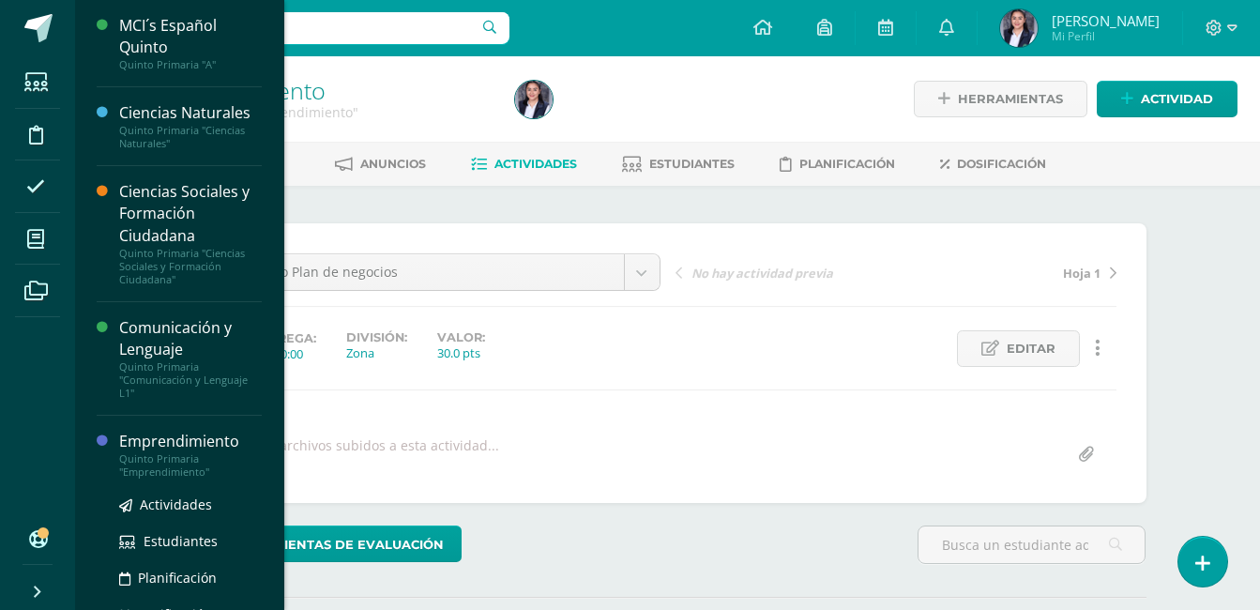
click at [144, 440] on div "Emprendimiento" at bounding box center [190, 442] width 143 height 22
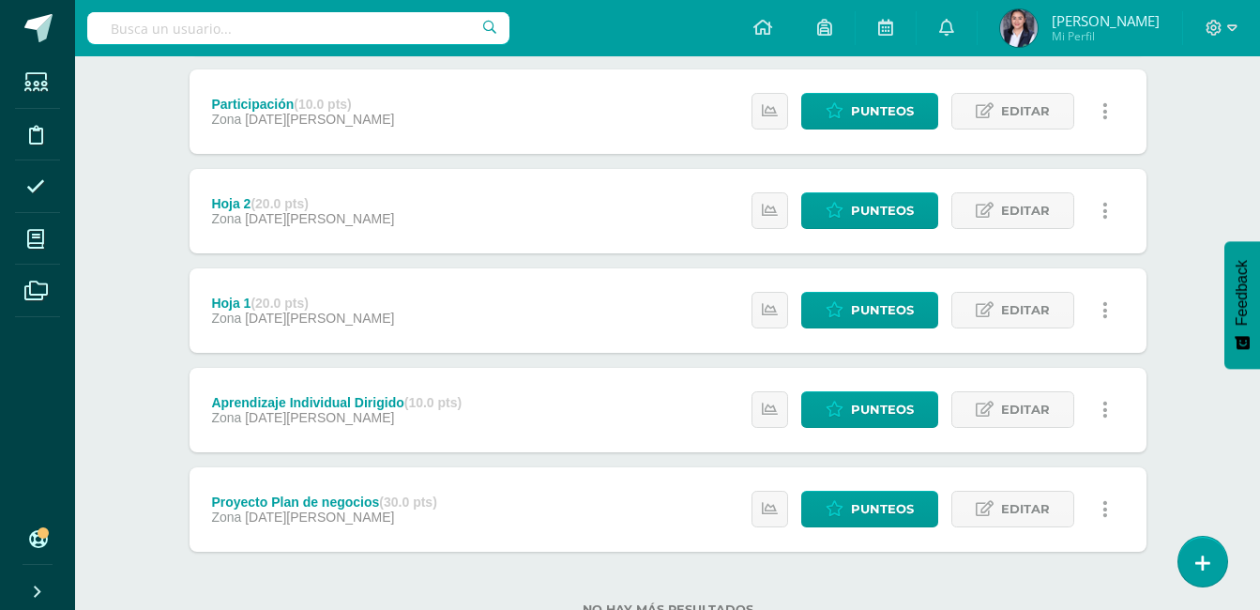
scroll to position [375, 0]
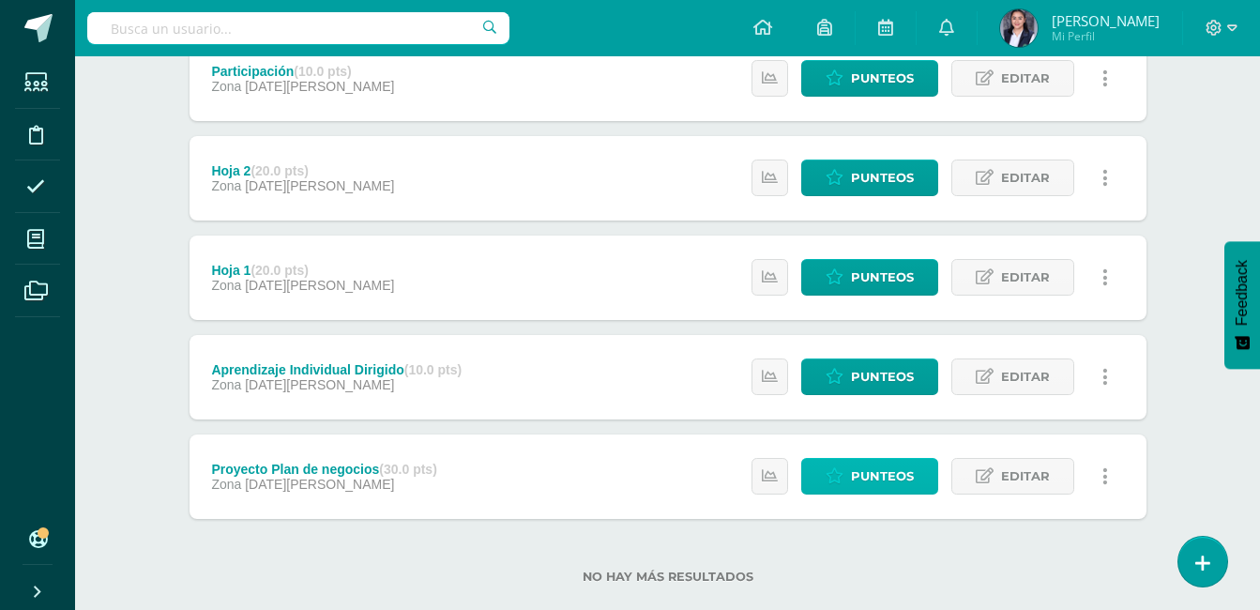
click at [889, 481] on span "Punteos" at bounding box center [882, 476] width 63 height 35
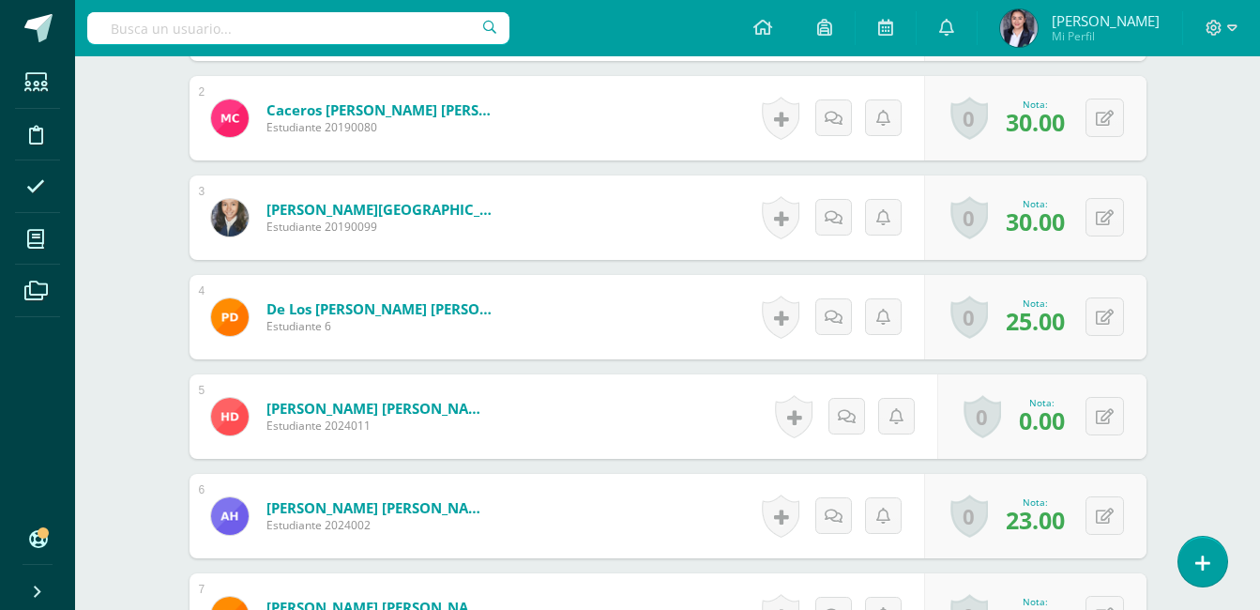
scroll to position [719, 0]
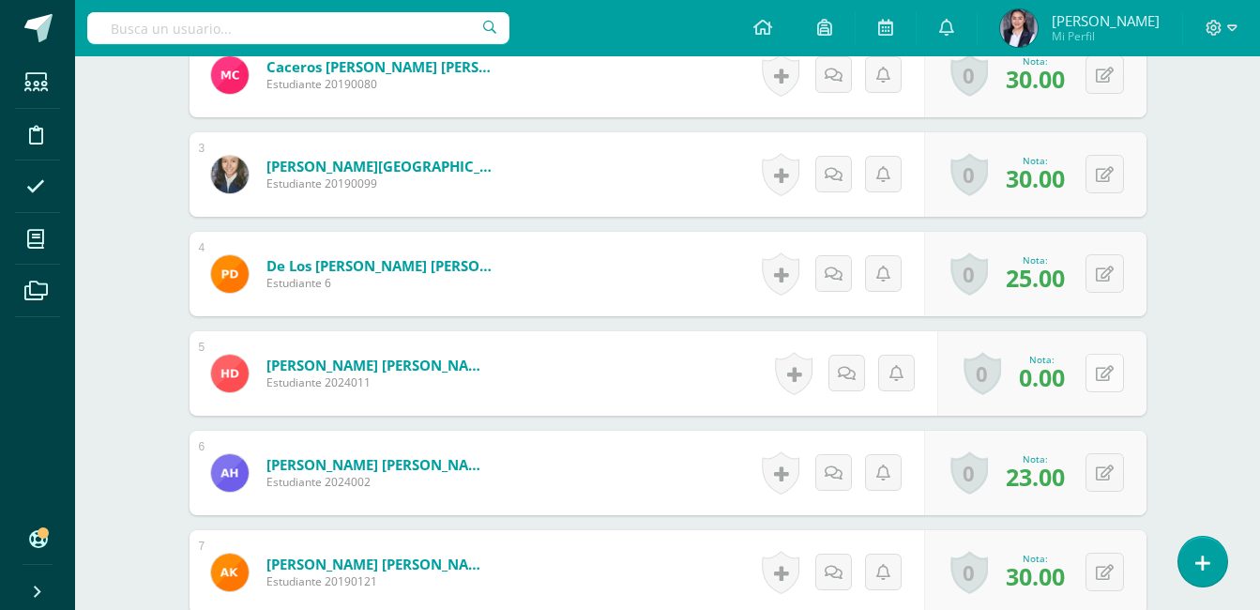
click at [1115, 360] on button at bounding box center [1104, 373] width 38 height 38
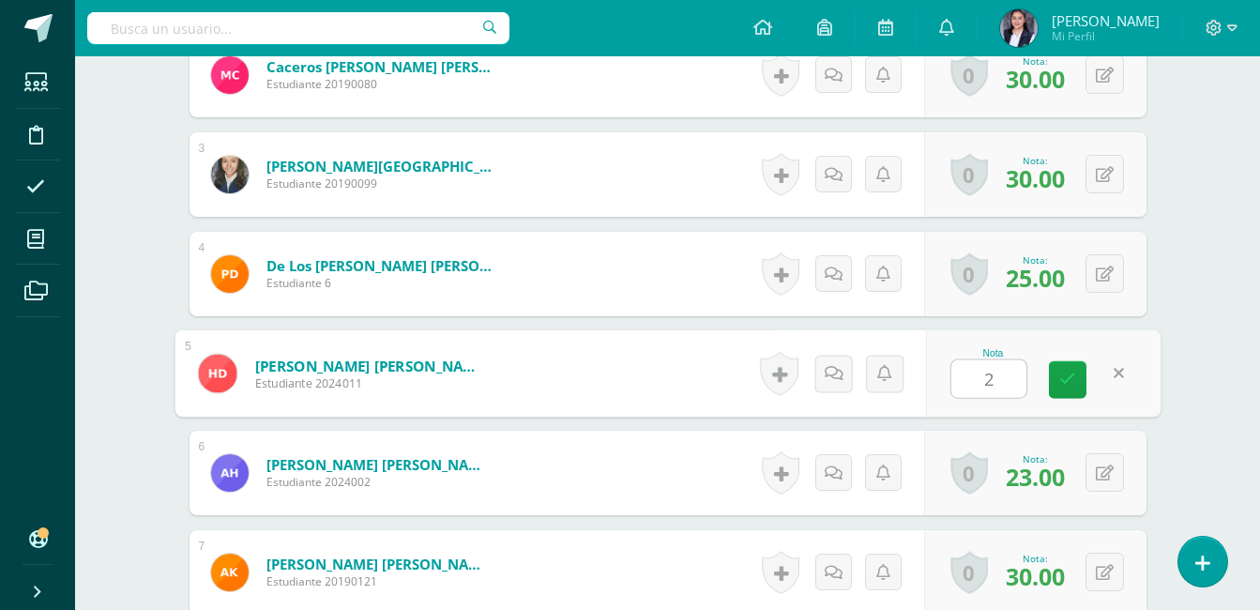
type input "25"
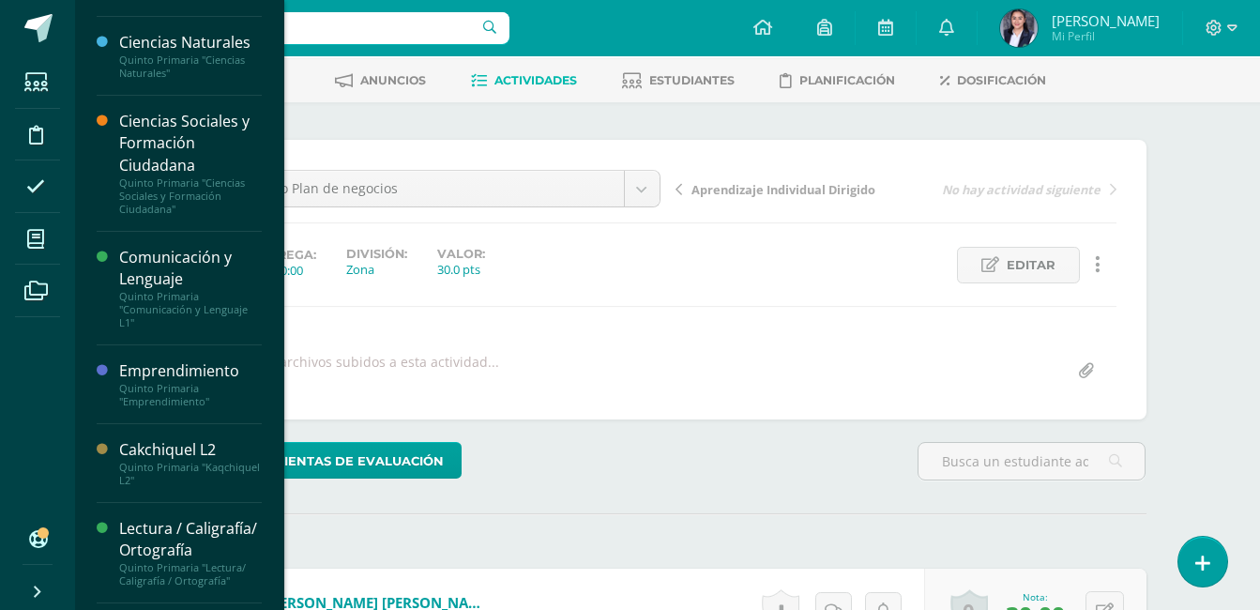
scroll to position [165, 0]
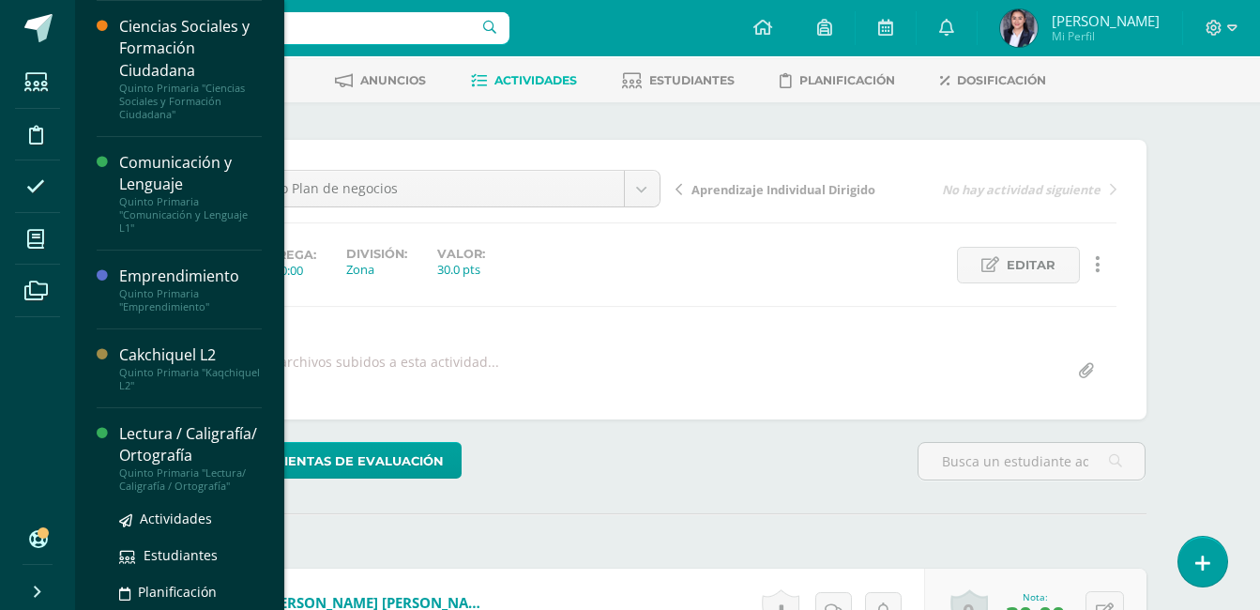
click at [139, 442] on div "Lectura / Caligrafía/ Ortografía" at bounding box center [190, 444] width 143 height 43
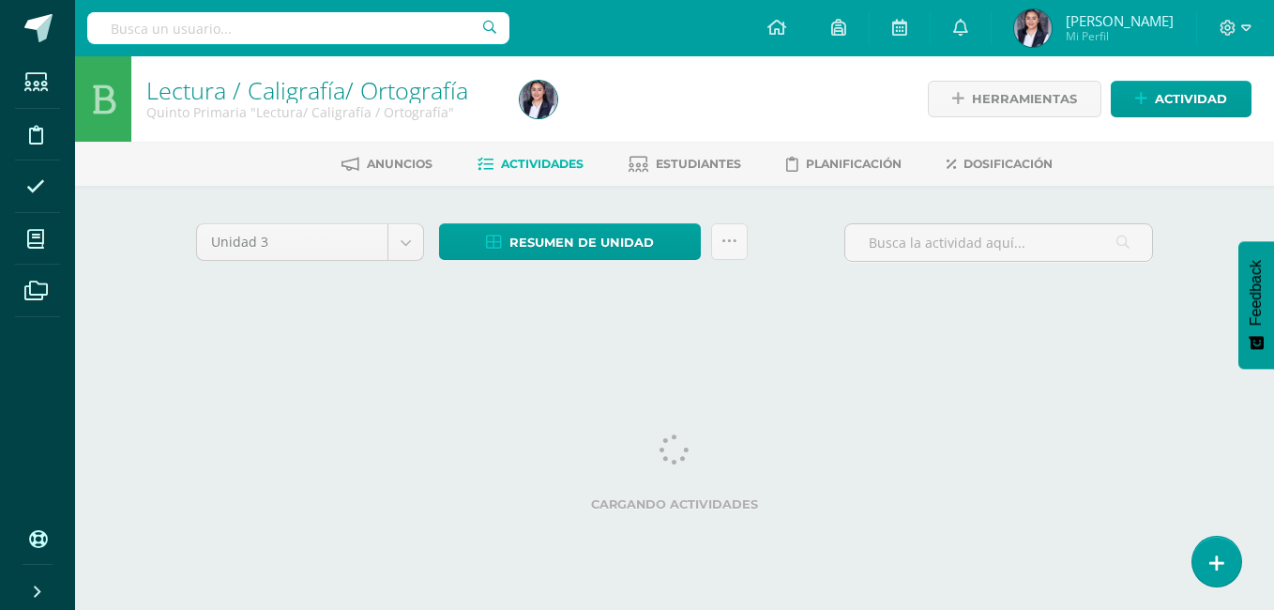
click at [1176, 257] on div "Unidad 3 Unidad 1 Unidad 2 Unidad 3 Unidad 4 Resumen de unidad Descargar como H…" at bounding box center [675, 268] width 1032 height 164
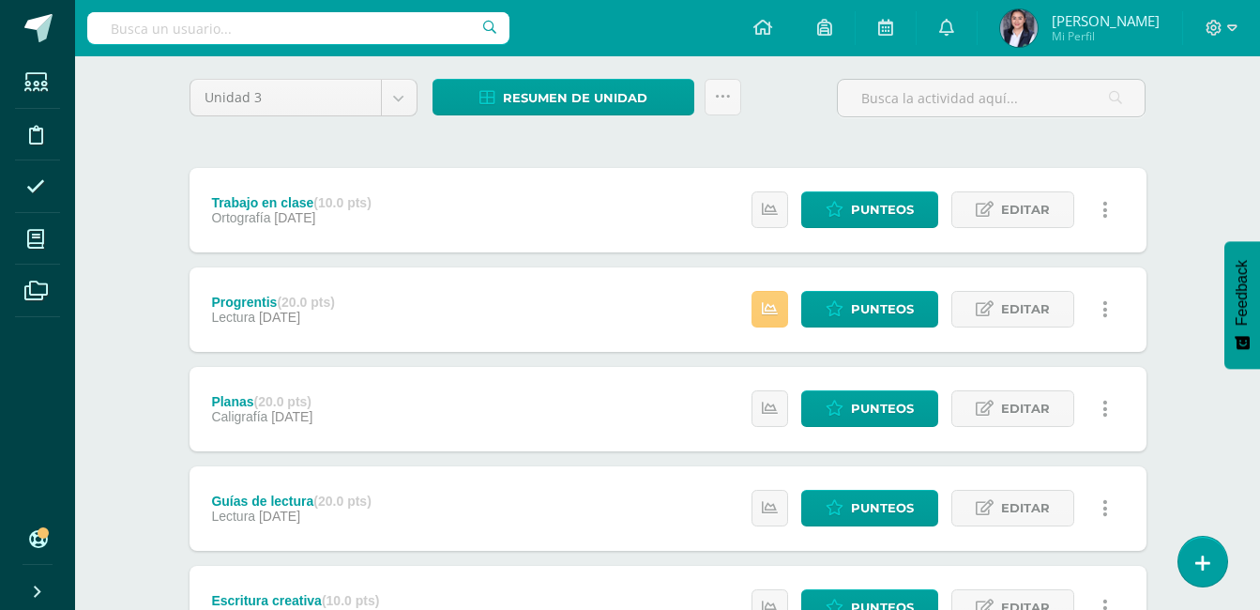
scroll to position [281, 0]
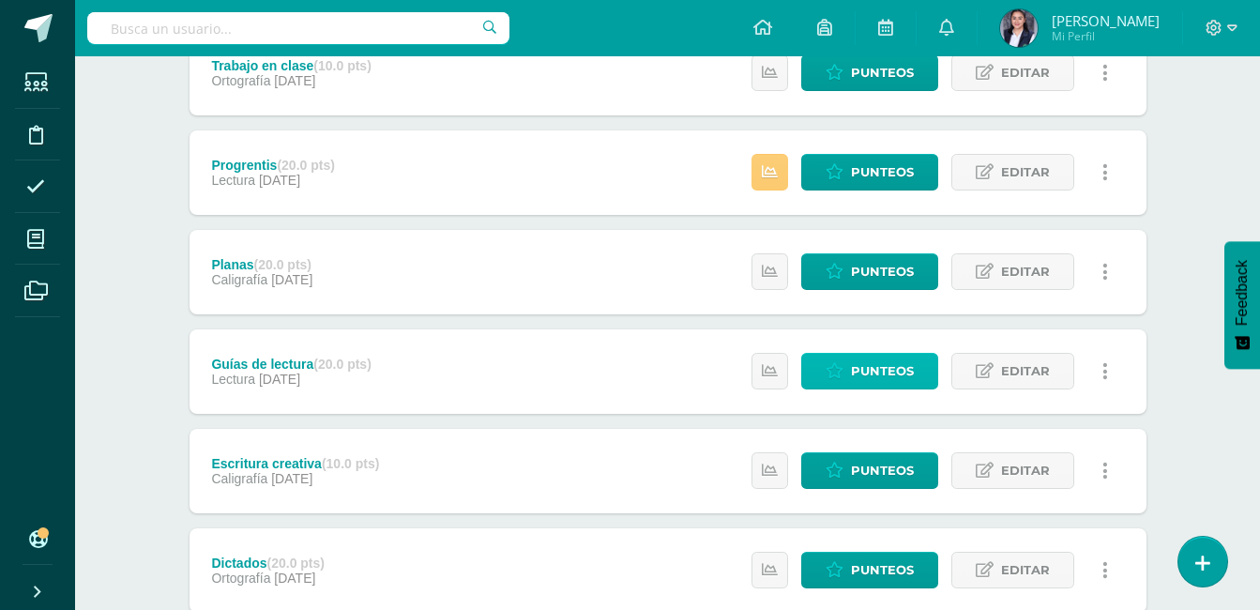
click at [876, 366] on span "Punteos" at bounding box center [882, 371] width 63 height 35
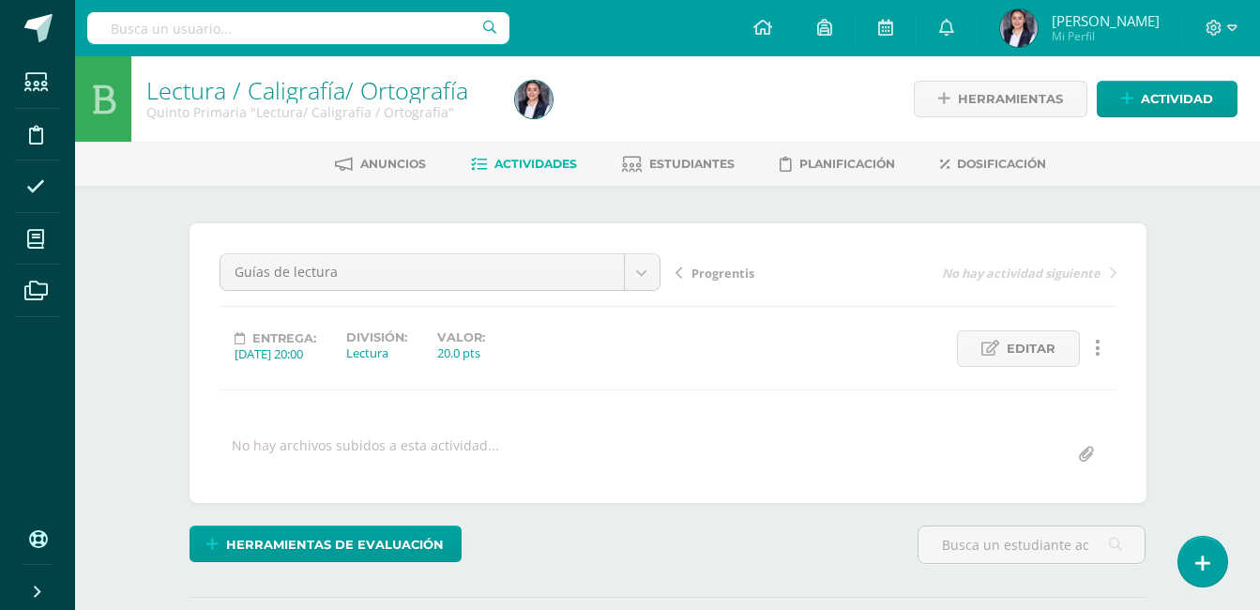
click at [1236, 304] on div "Lectura / Caligrafía/ Ortografía Quinto Primaria "Lectura/ Caligrafía / Ortogra…" at bounding box center [667, 399] width 1185 height 687
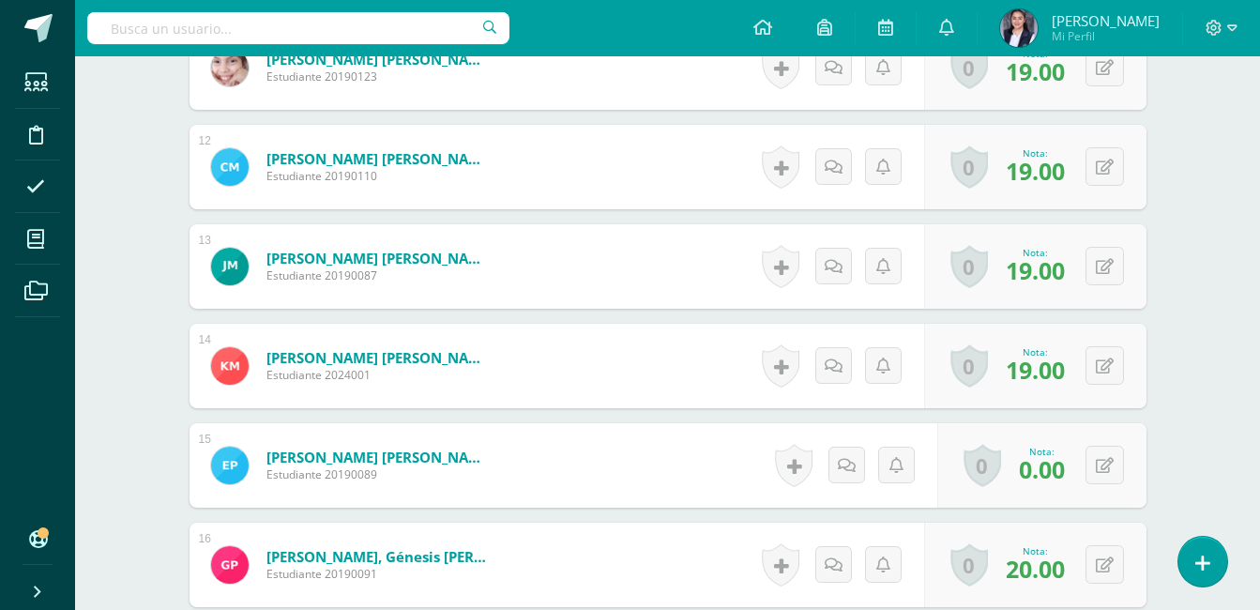
scroll to position [1699, 0]
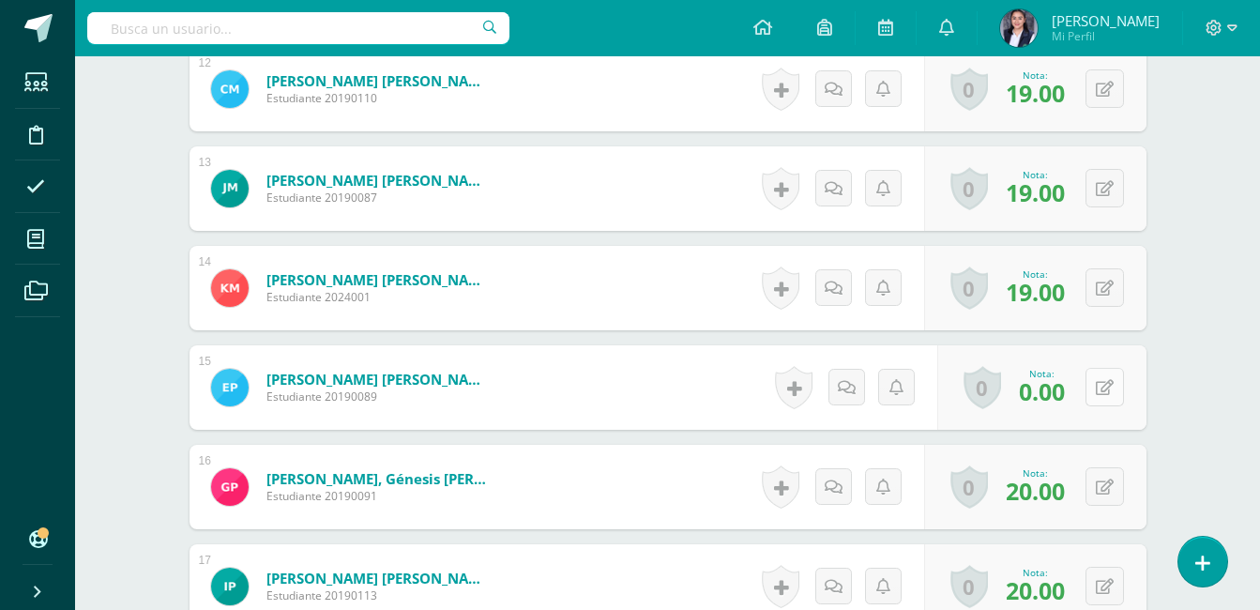
click at [1106, 385] on button at bounding box center [1104, 387] width 38 height 38
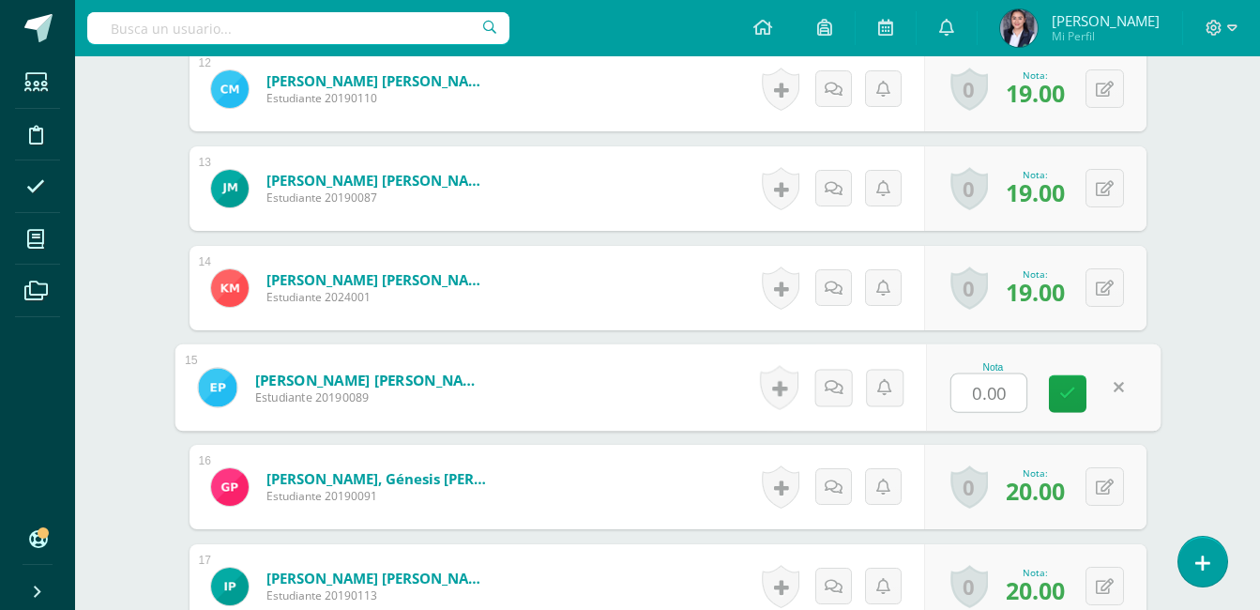
scroll to position [1700, 0]
type input "18"
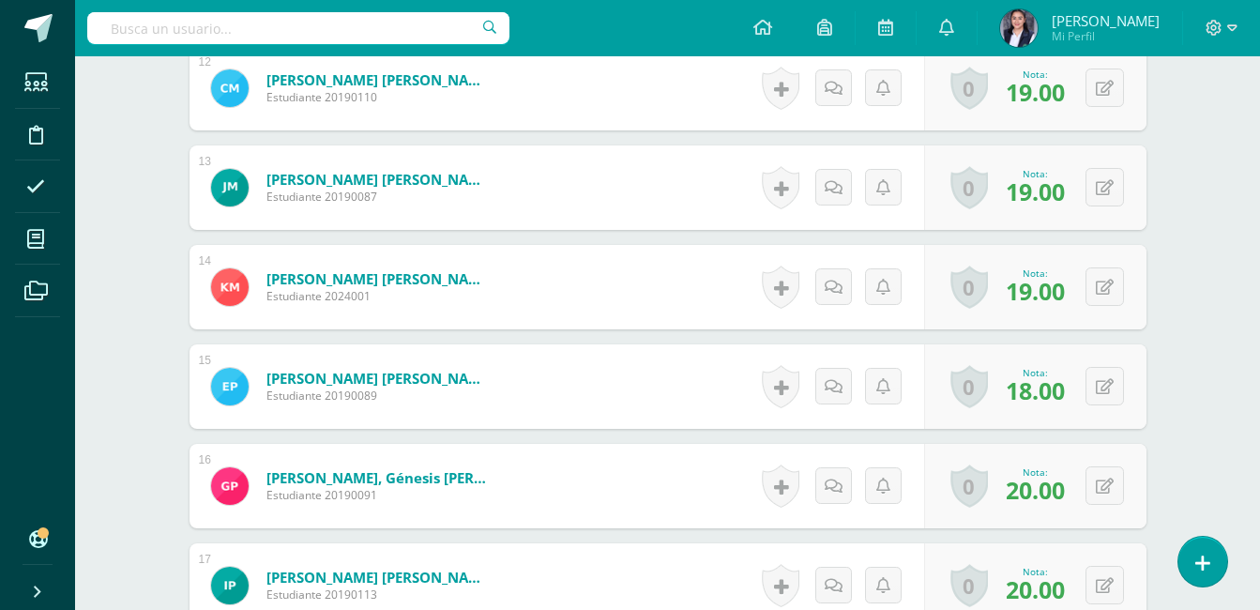
click at [52, 19] on span at bounding box center [38, 28] width 28 height 28
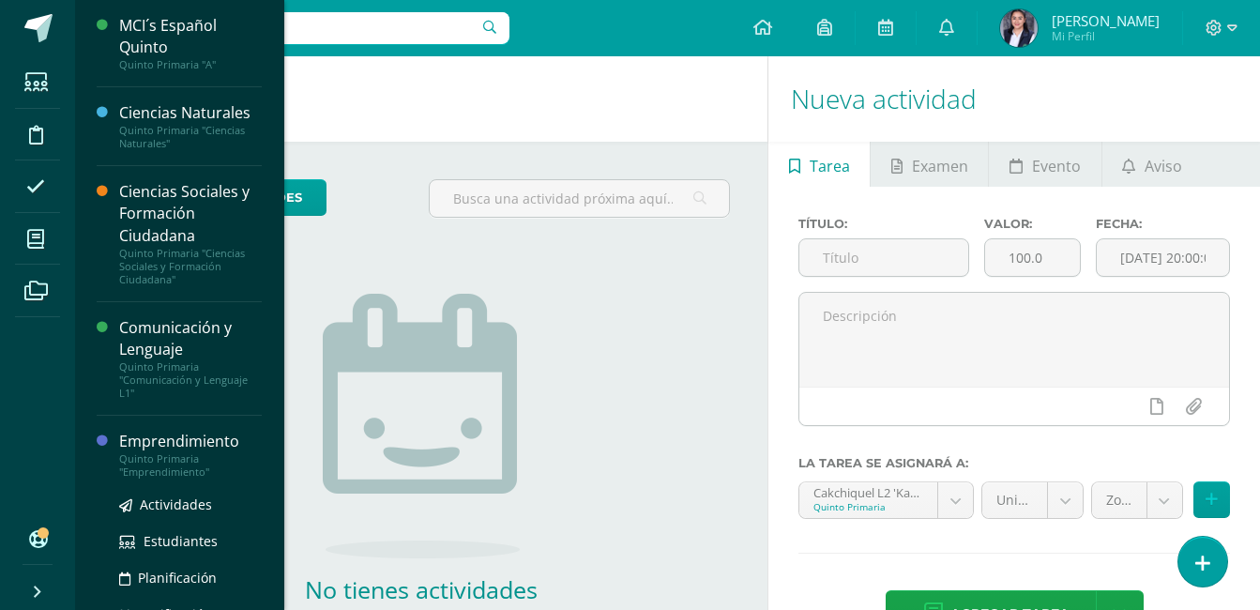
click at [136, 436] on div "Emprendimiento" at bounding box center [190, 442] width 143 height 22
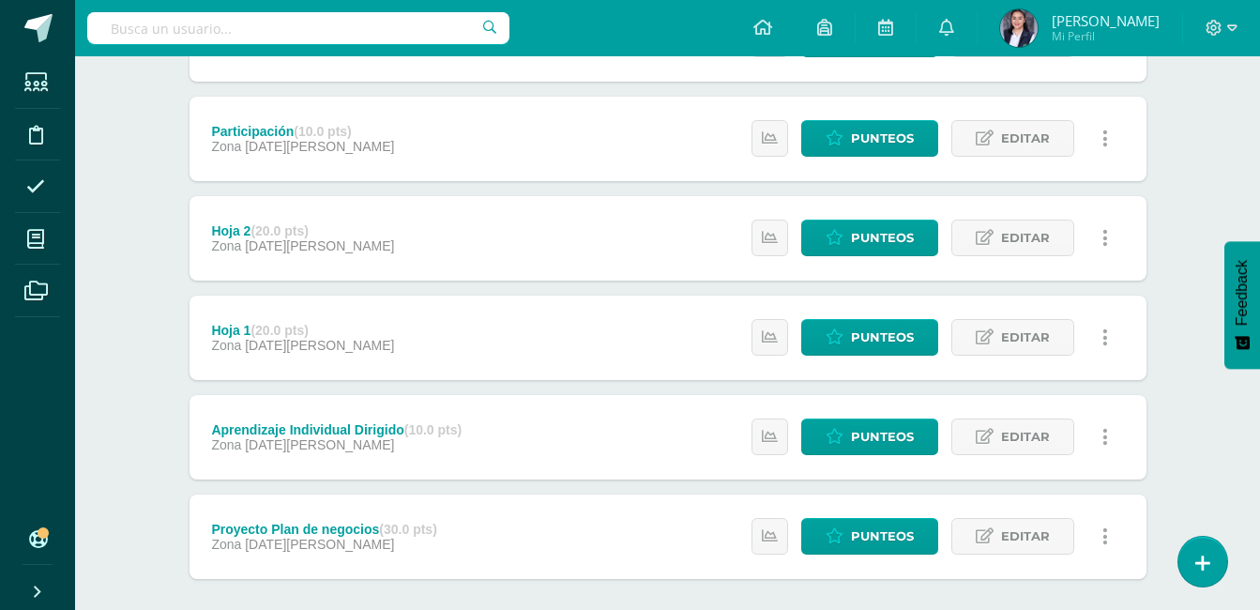
scroll to position [409, 0]
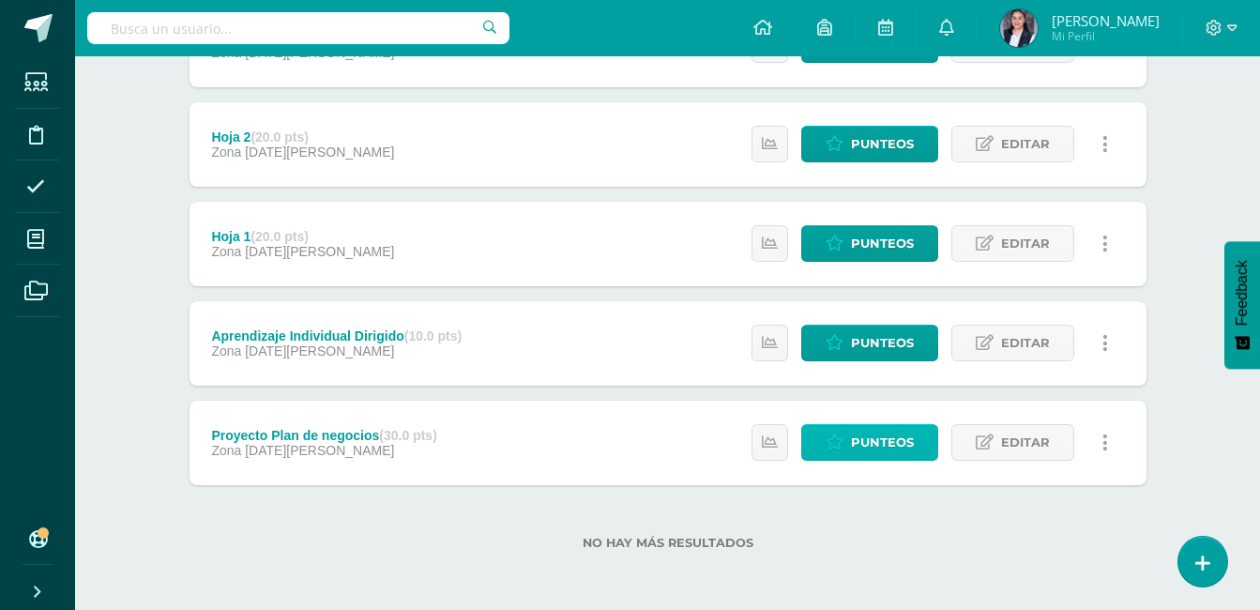
click at [853, 433] on span "Punteos" at bounding box center [882, 442] width 63 height 35
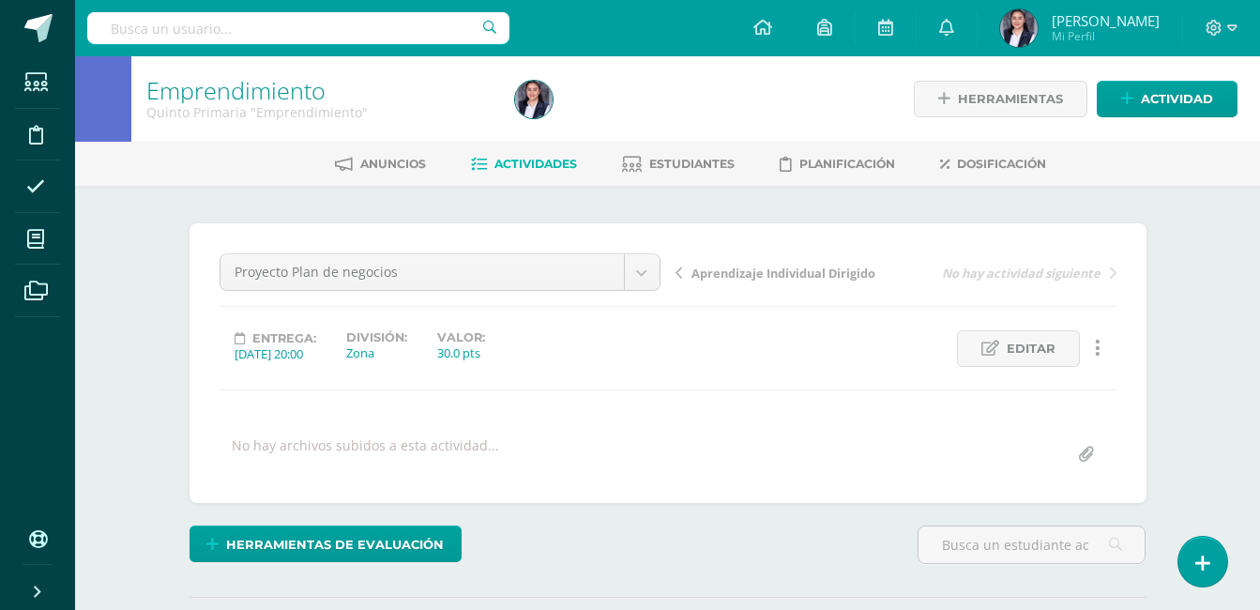
click at [1152, 285] on div "¿Estás seguro que quieres eliminar esta actividad? Esto borrará la actividad y …" at bounding box center [668, 464] width 972 height 482
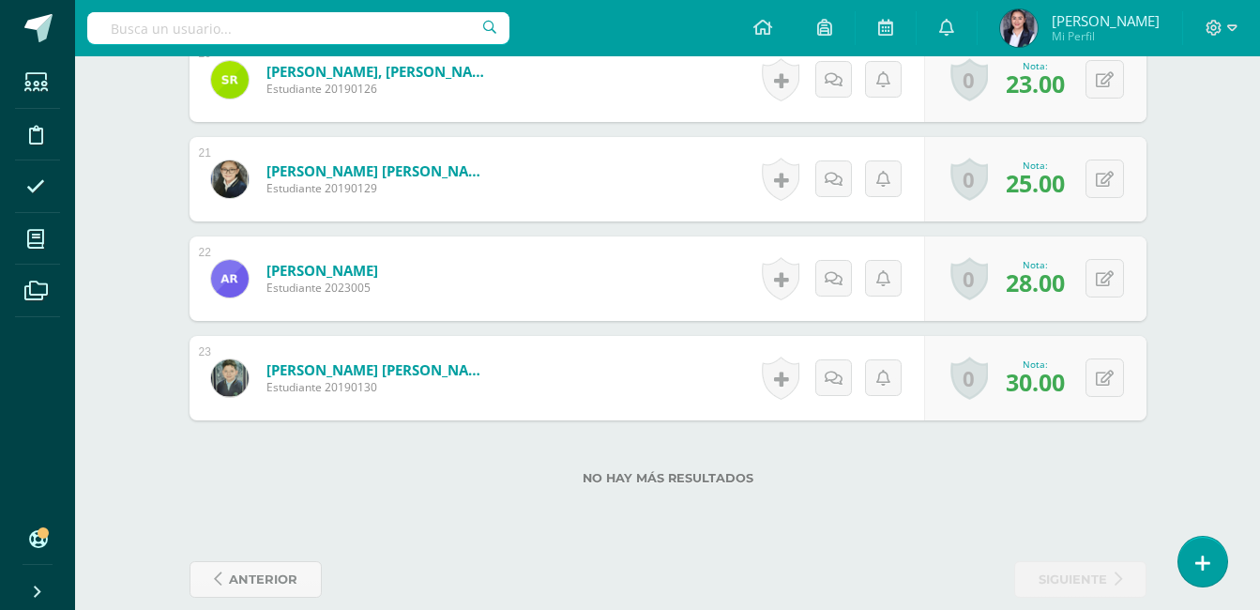
scroll to position [2529, 0]
